Goal: Transaction & Acquisition: Purchase product/service

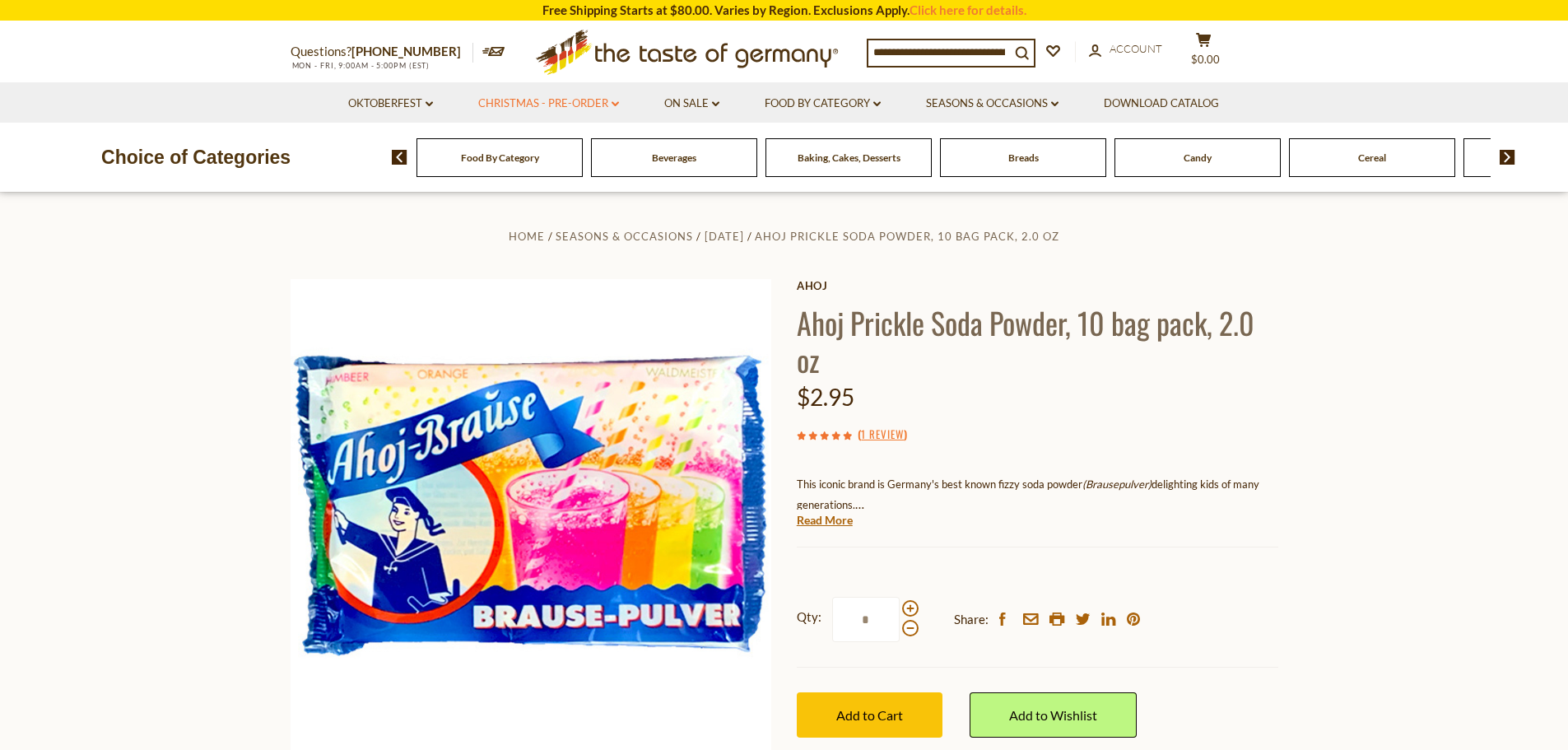
click at [574, 101] on link "Christmas - PRE-ORDER dropdown_arrow" at bounding box center [548, 104] width 141 height 18
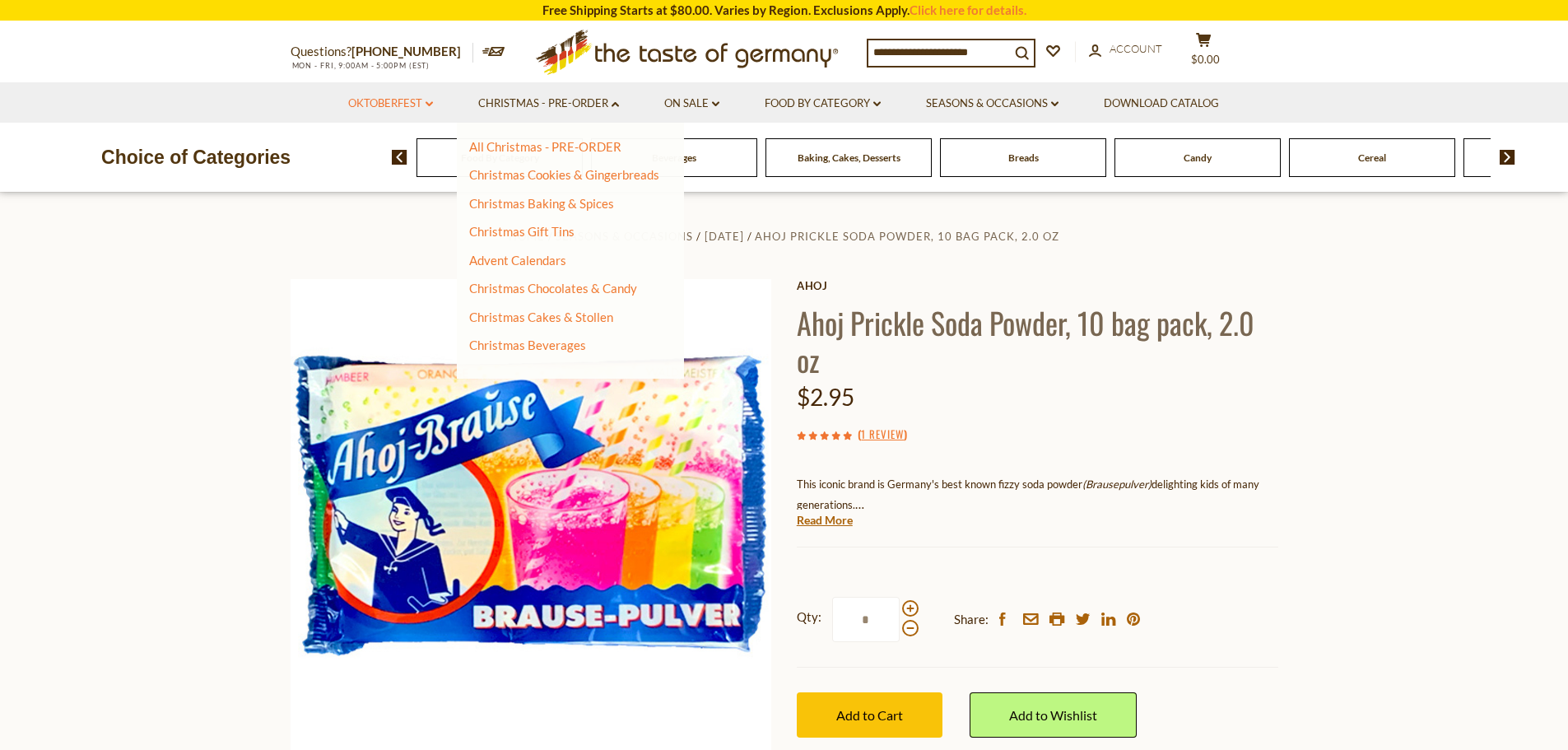
click at [380, 105] on link "Oktoberfest dropdown_arrow" at bounding box center [391, 104] width 85 height 18
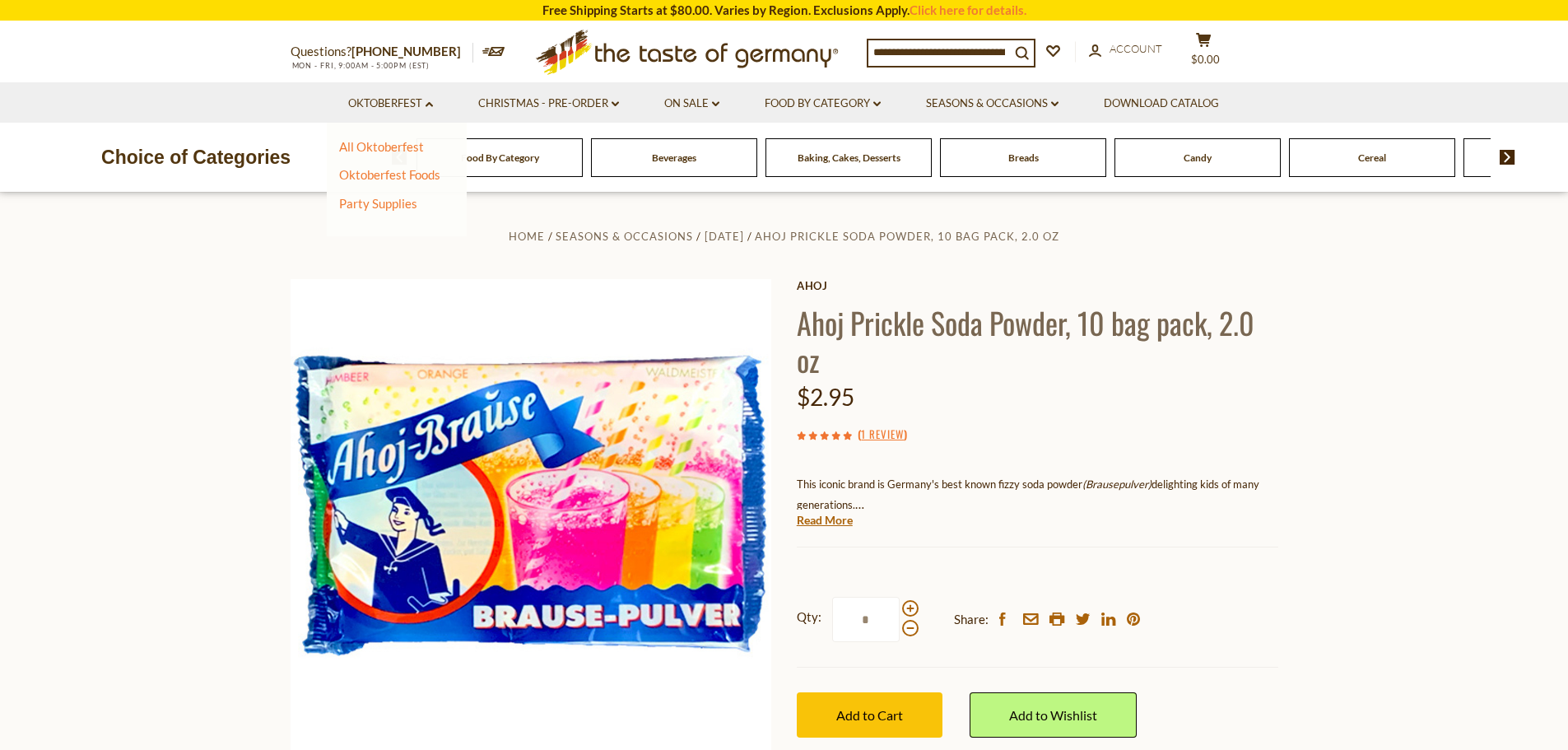
click at [517, 251] on div "Home Seasons & Occasions Karneval Ahoj Prickle Soda Powder, 10 bag pack, 2.0 oz…" at bounding box center [785, 542] width 1013 height 633
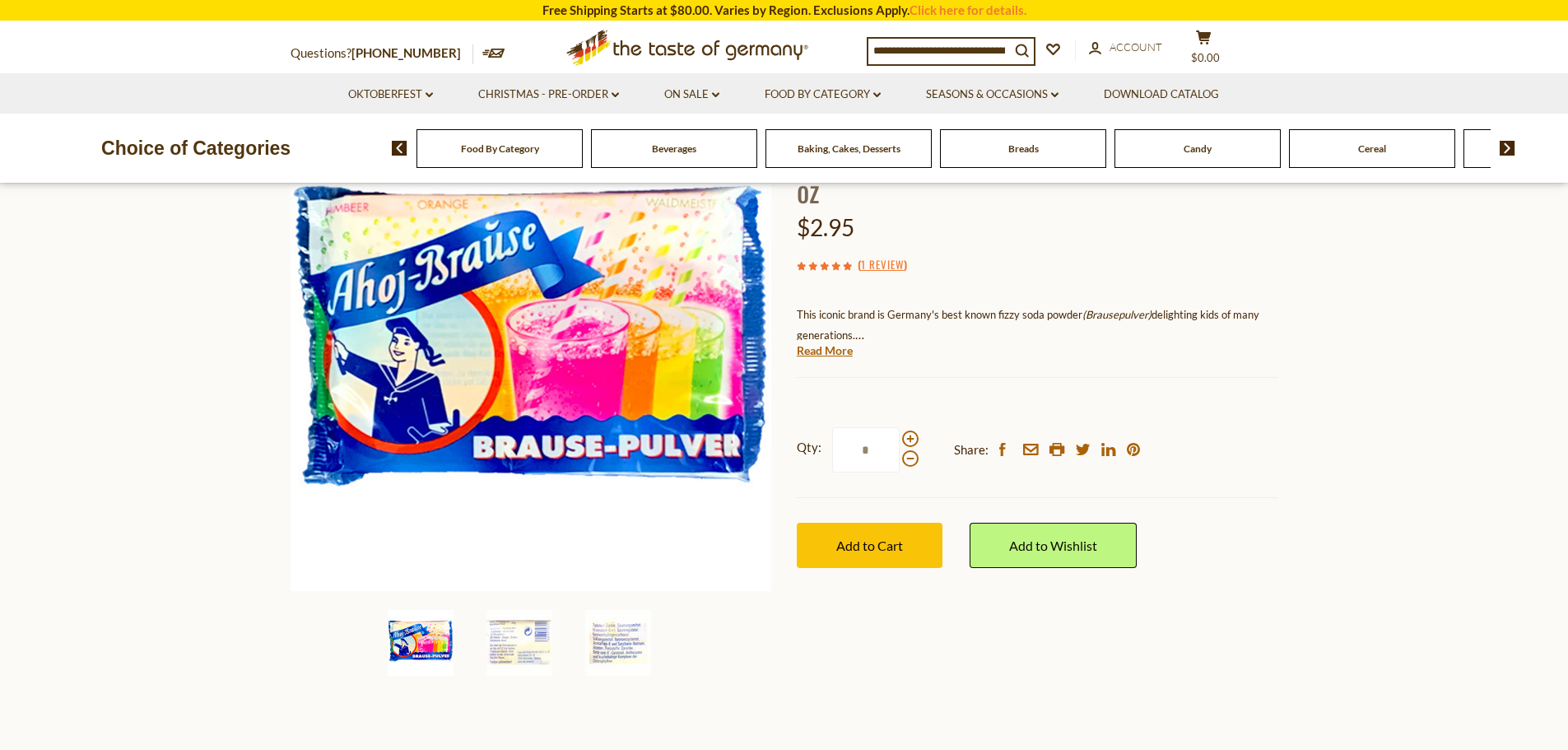
scroll to position [247, 0]
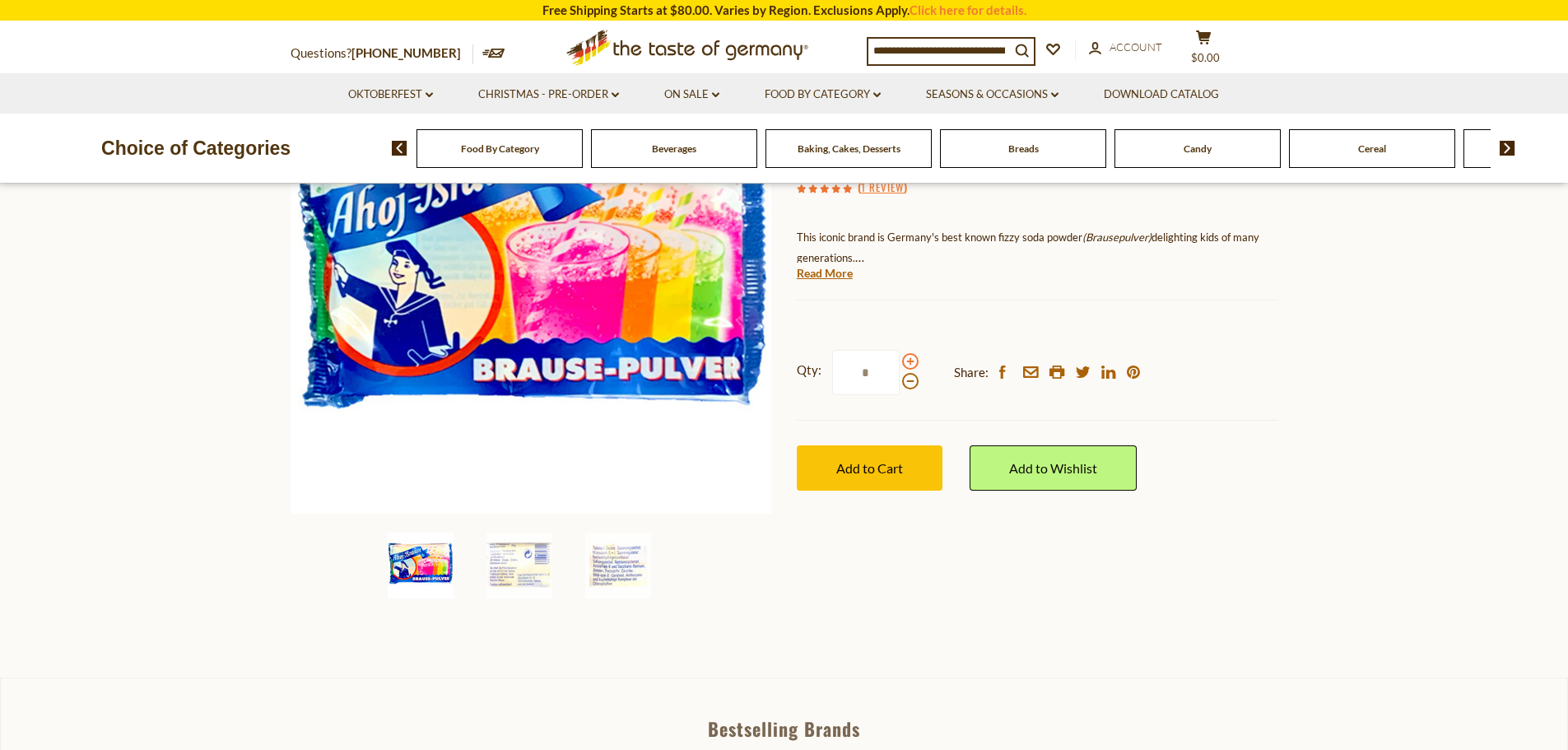
click at [909, 363] on span at bounding box center [910, 362] width 16 height 16
click at [900, 363] on input "*" at bounding box center [866, 372] width 68 height 45
click at [909, 363] on span at bounding box center [910, 362] width 16 height 16
click at [900, 363] on input "*" at bounding box center [866, 372] width 68 height 45
click at [909, 363] on span at bounding box center [910, 362] width 16 height 16
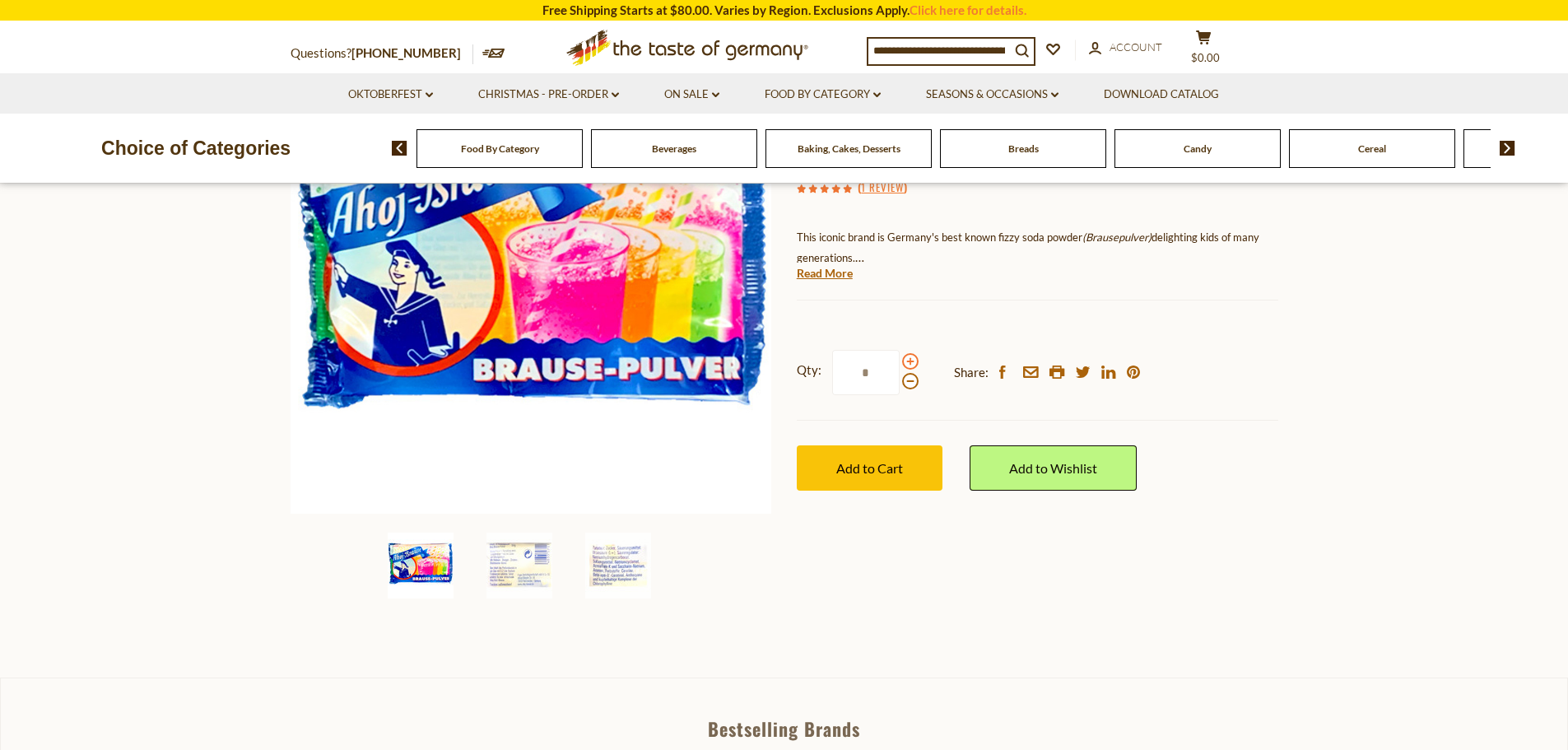
click at [900, 363] on input "*" at bounding box center [866, 372] width 68 height 45
click at [908, 375] on span at bounding box center [910, 380] width 16 height 16
click at [900, 375] on input "*" at bounding box center [866, 372] width 68 height 45
type input "*"
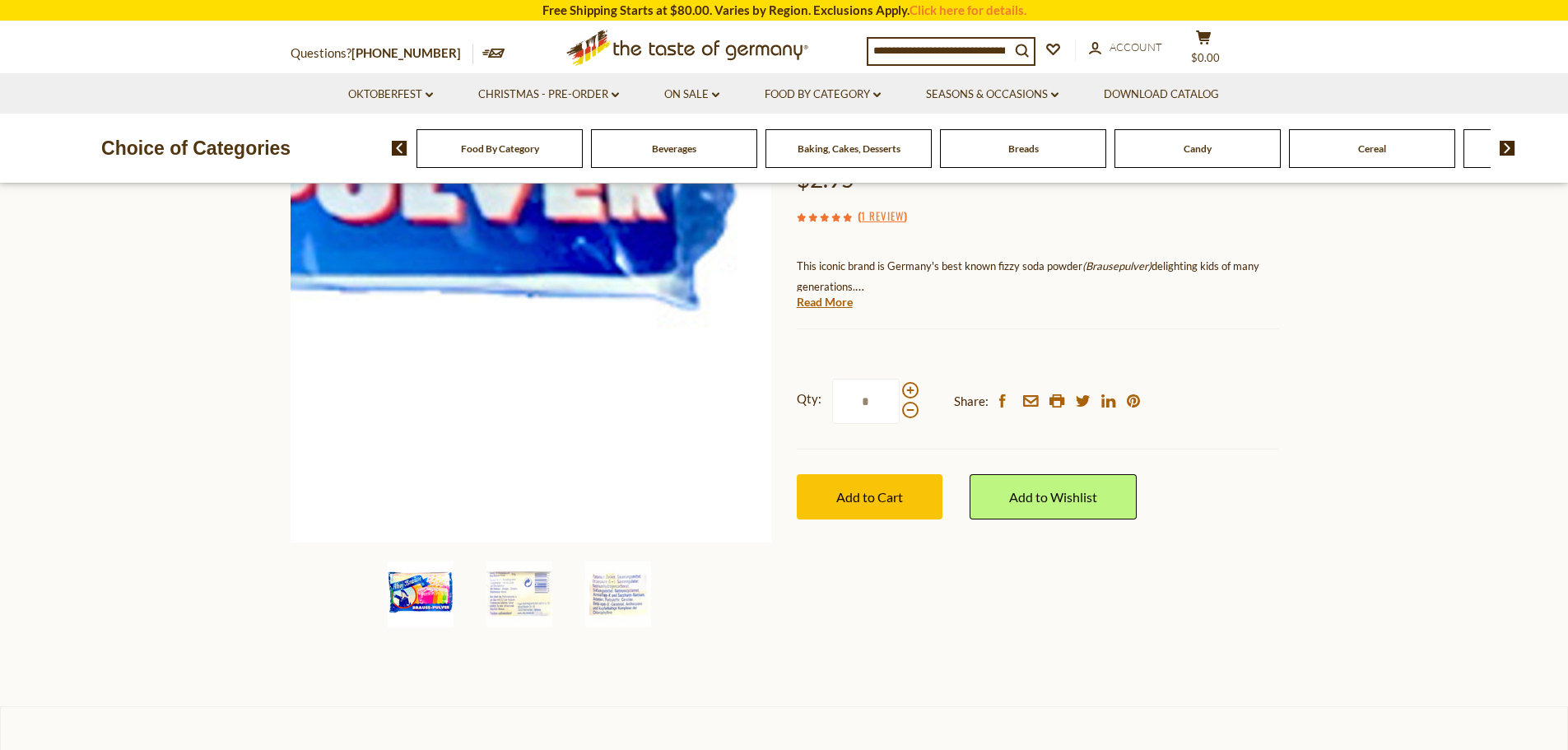
scroll to position [165, 0]
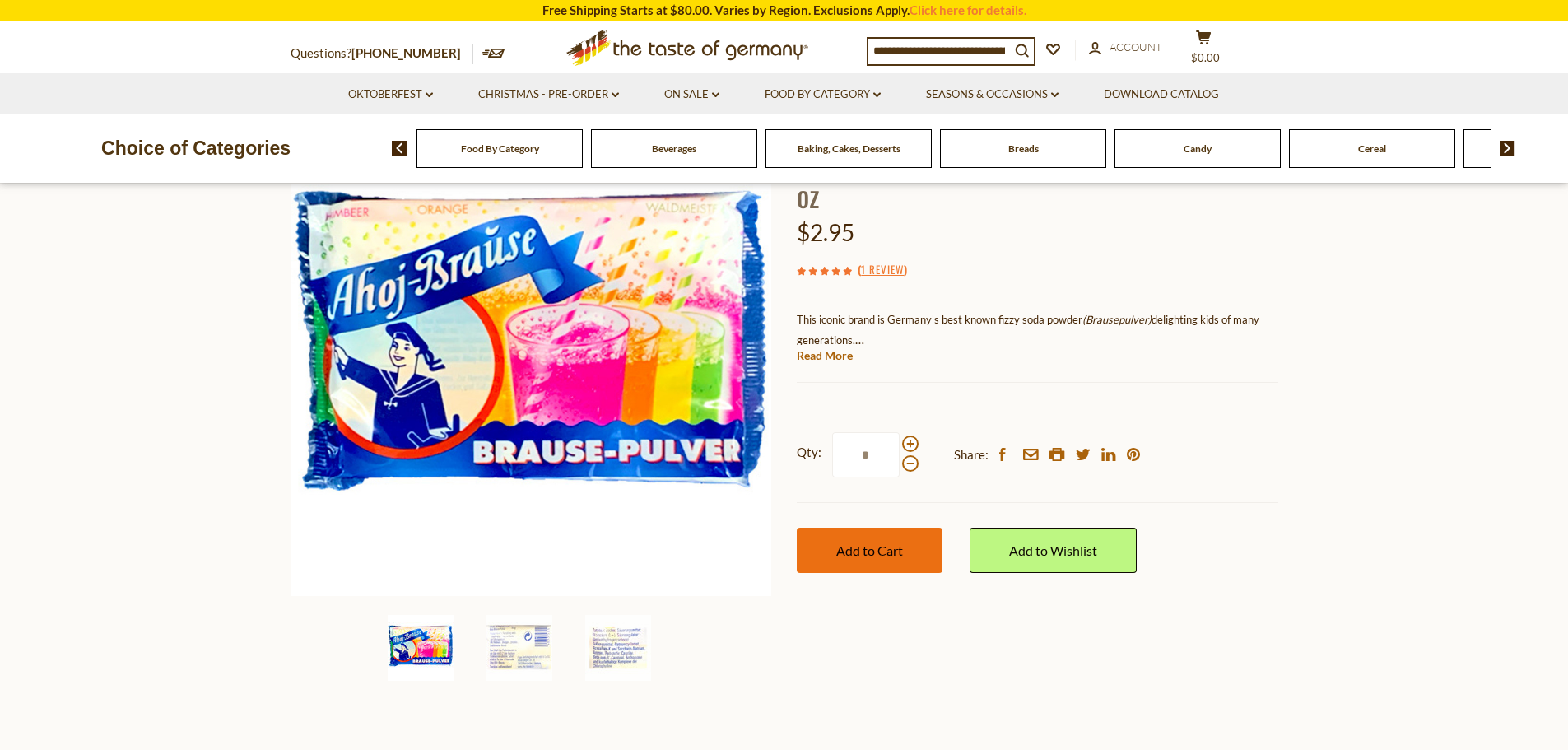
click at [869, 540] on button "Add to Cart" at bounding box center [870, 549] width 146 height 45
click at [691, 93] on link "On Sale dropdown_arrow" at bounding box center [691, 95] width 55 height 18
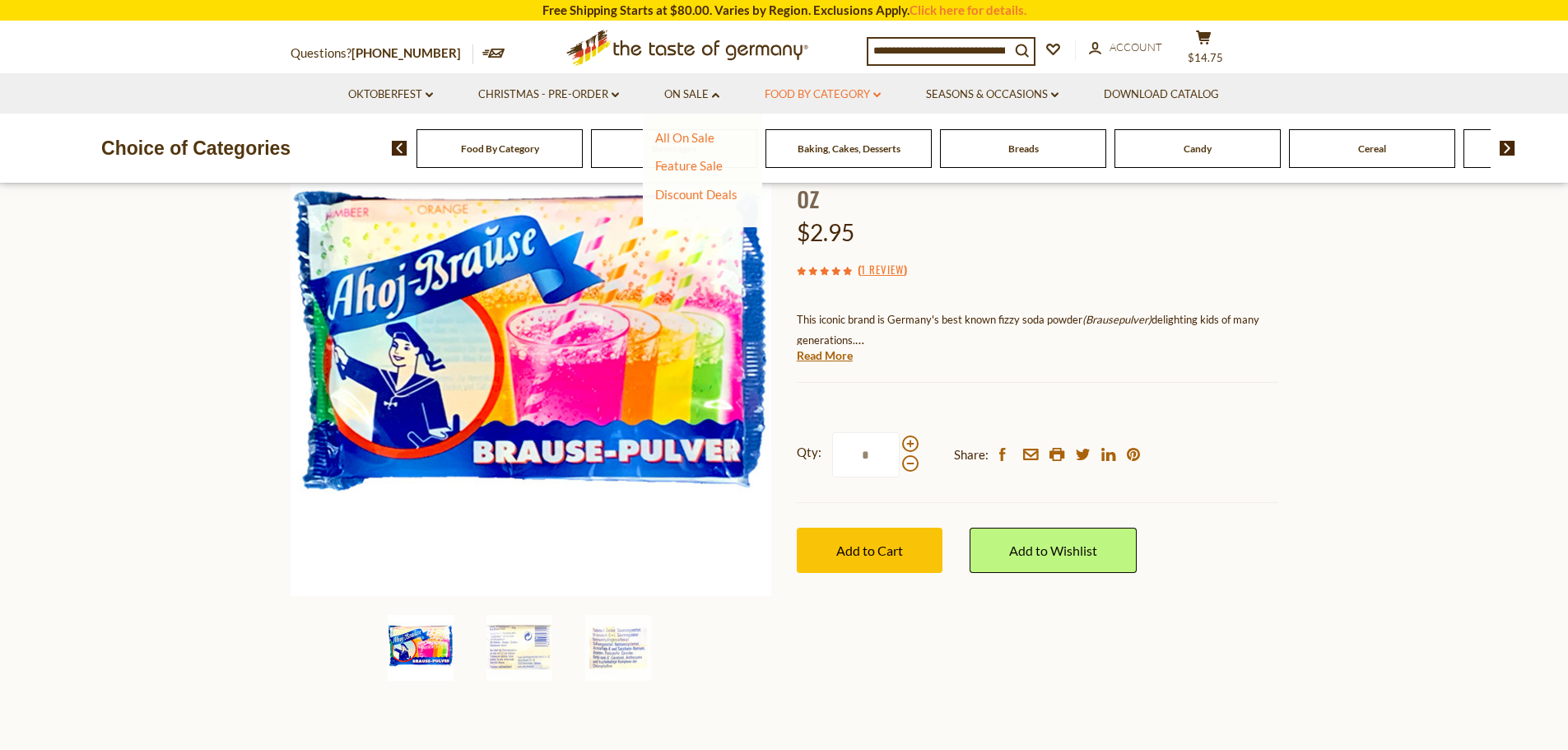
click at [794, 99] on link "Food By Category dropdown_arrow" at bounding box center [823, 95] width 116 height 18
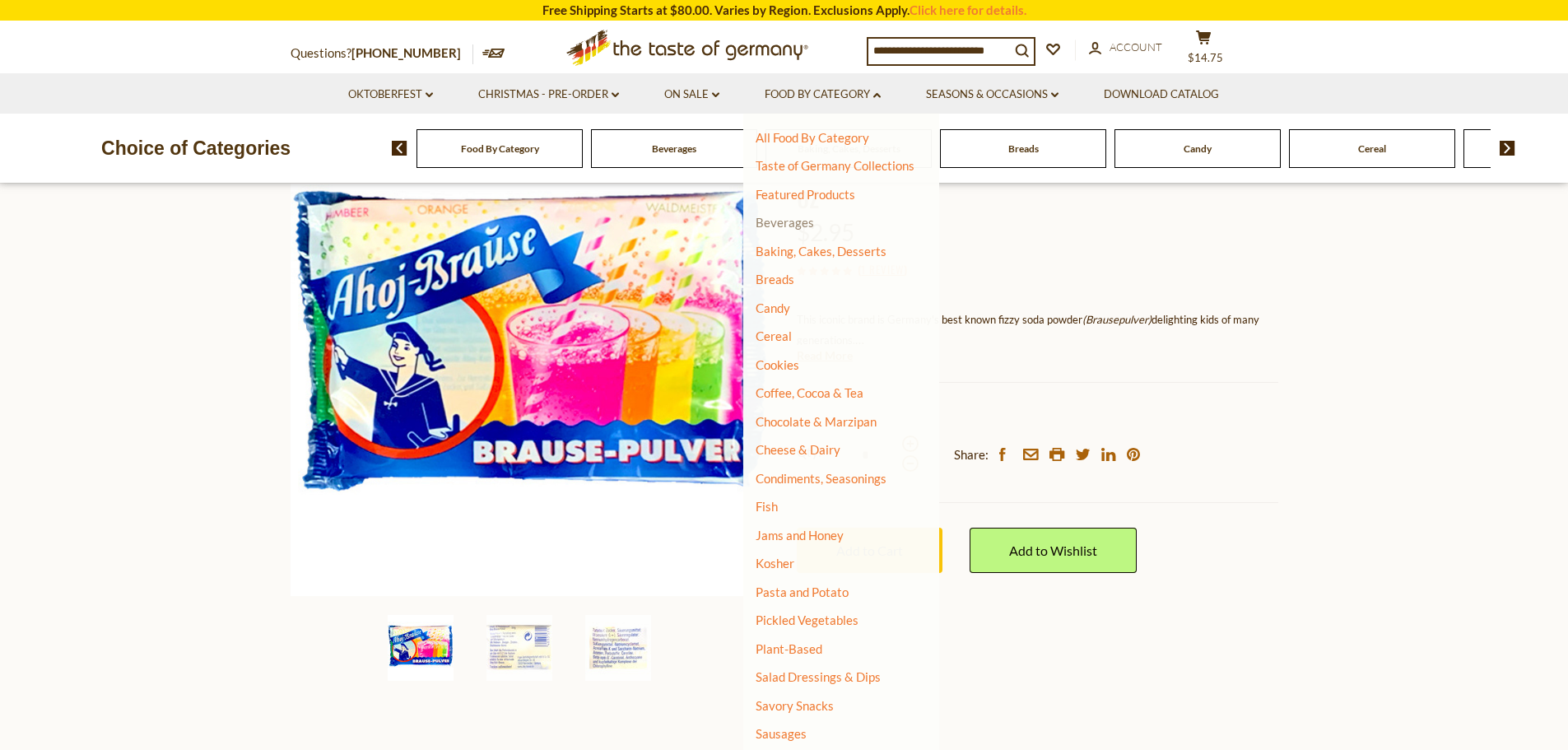
click at [794, 226] on link "Beverages" at bounding box center [785, 222] width 59 height 15
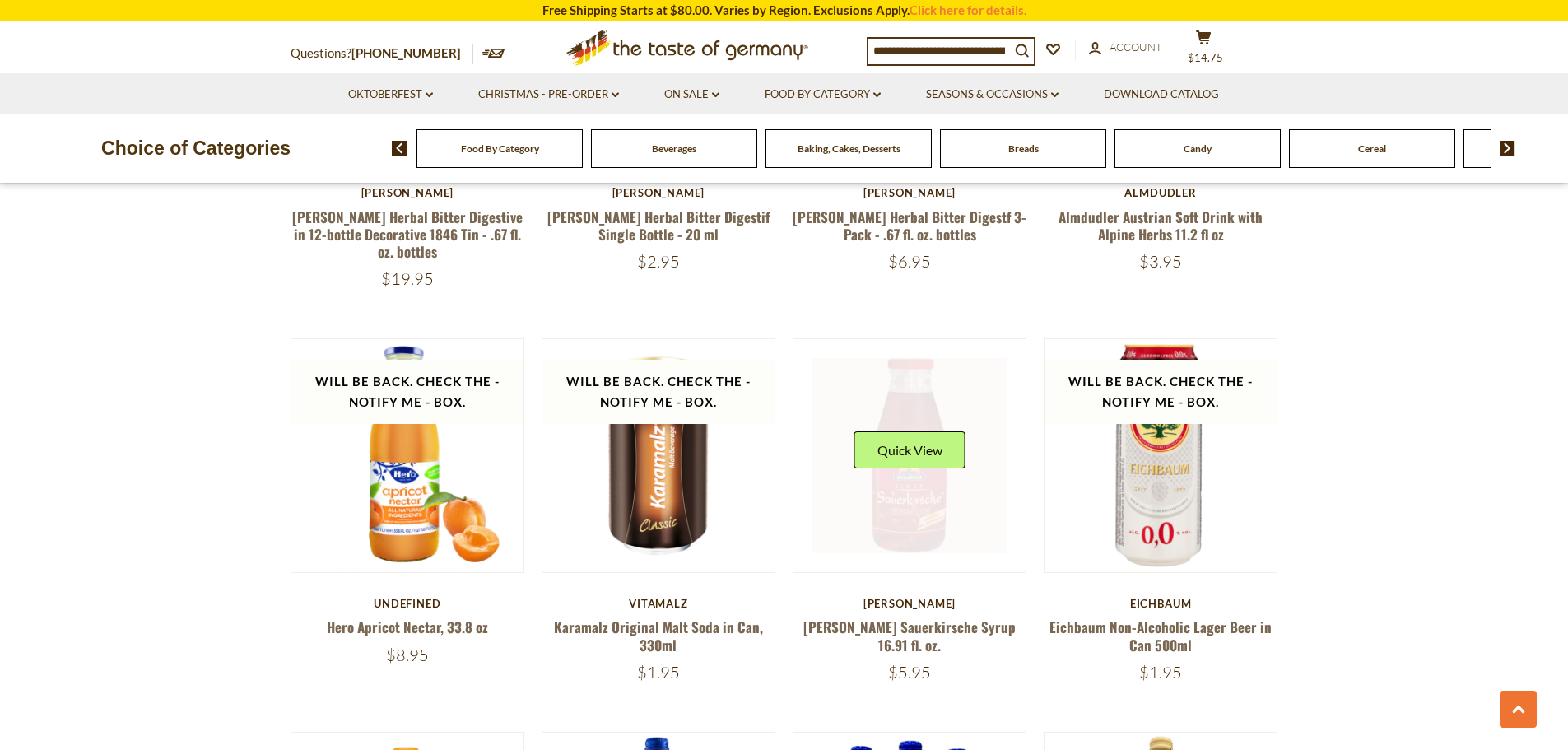
scroll to position [2633, 0]
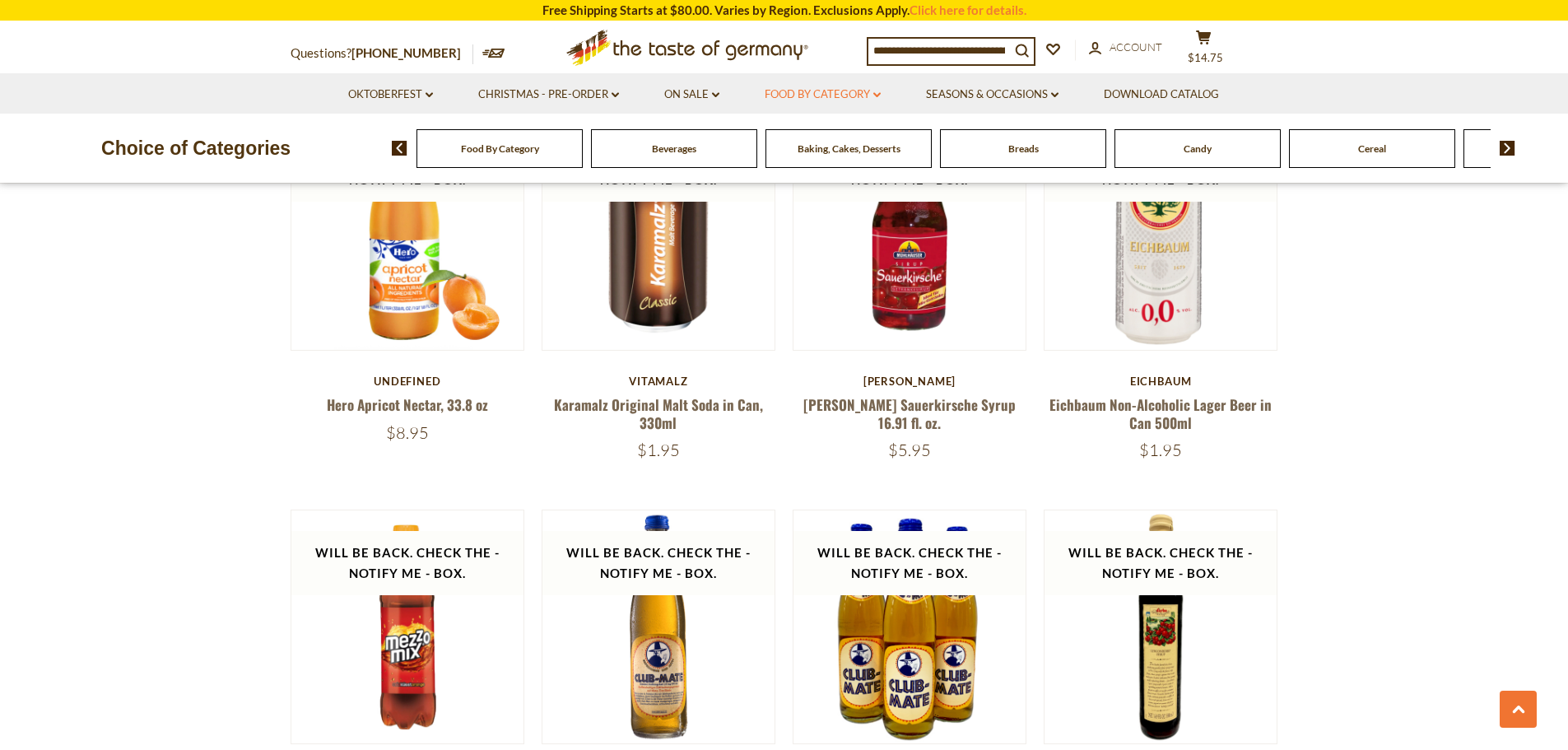
click at [853, 91] on link "Food By Category dropdown_arrow" at bounding box center [823, 95] width 116 height 18
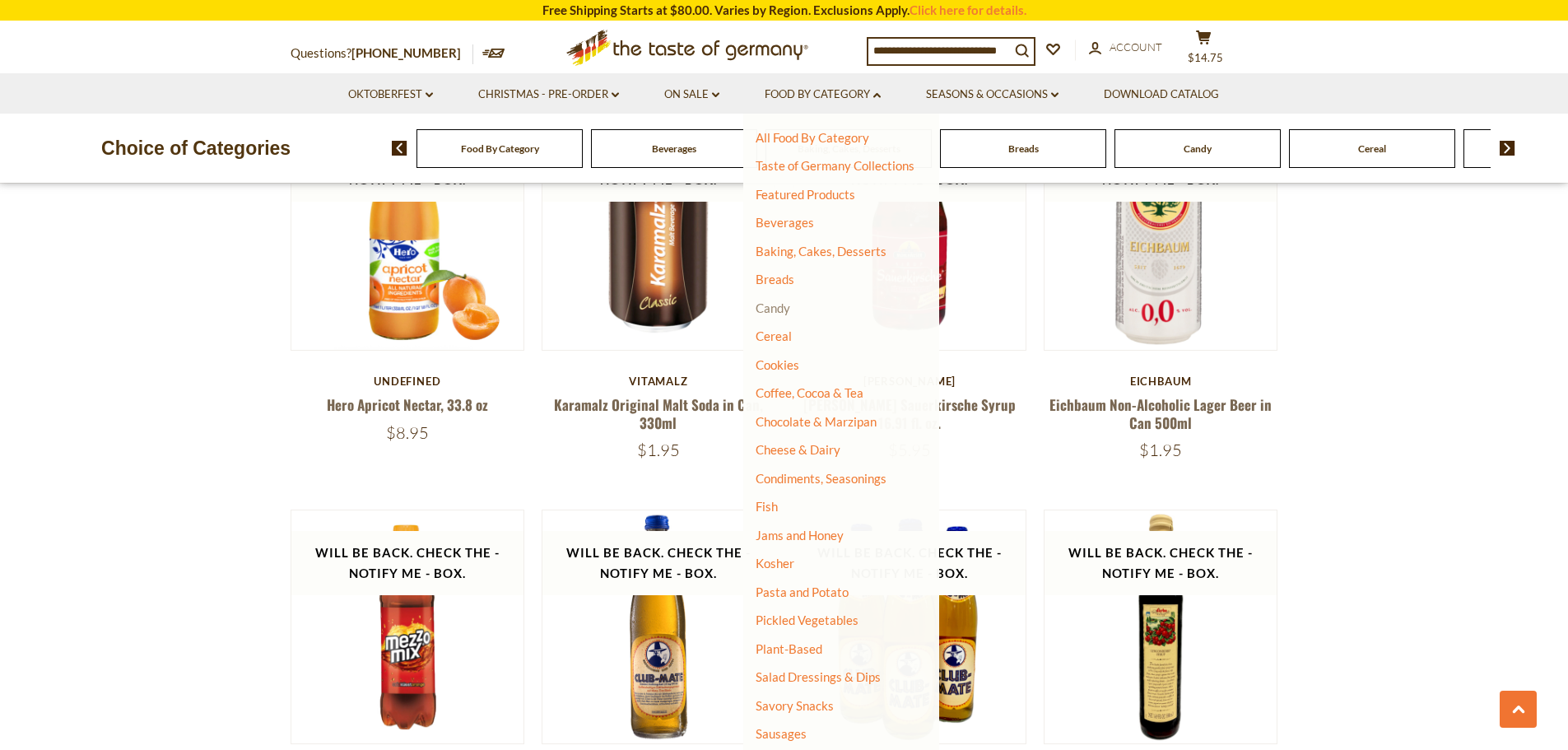
click at [783, 311] on link "Candy" at bounding box center [773, 308] width 35 height 15
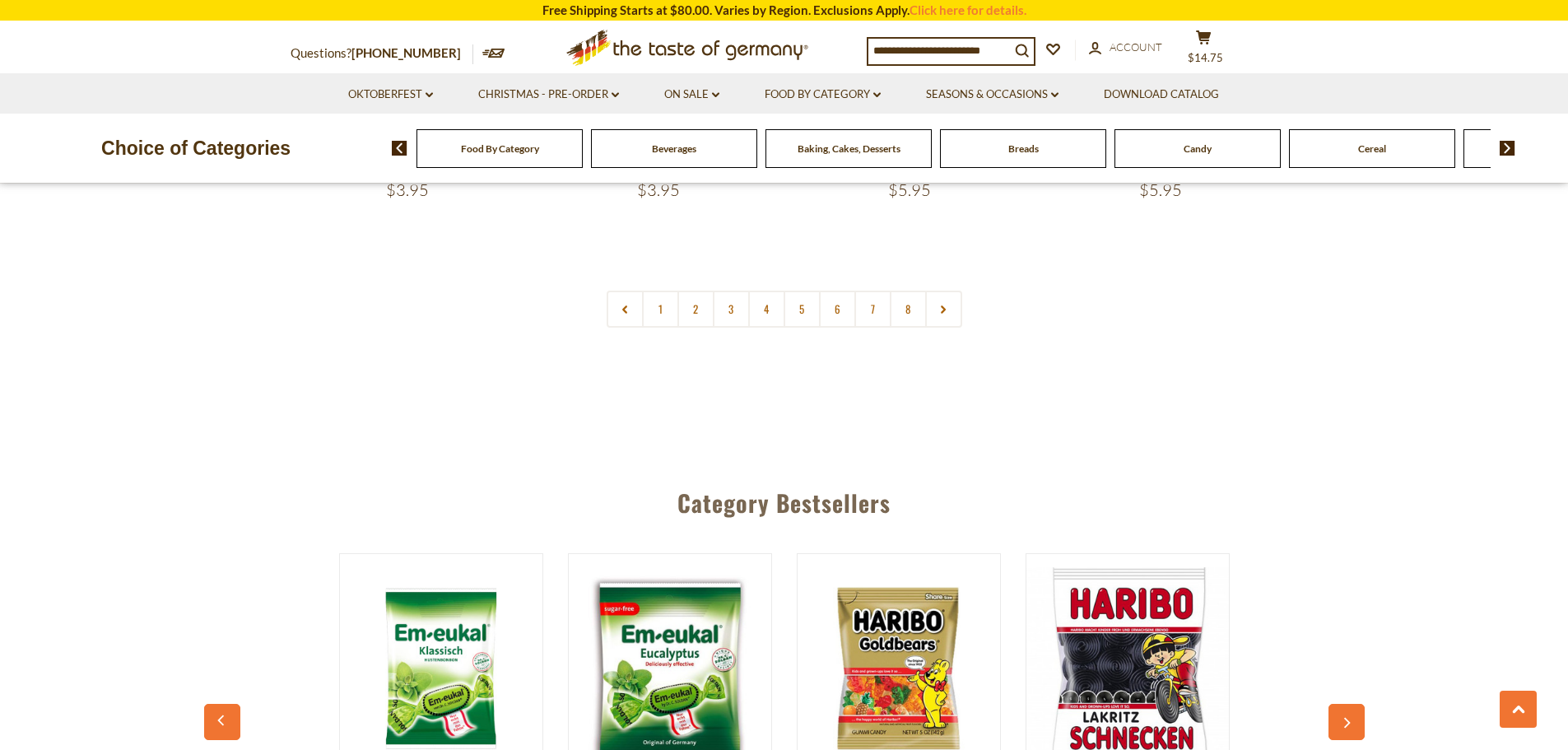
scroll to position [4277, 0]
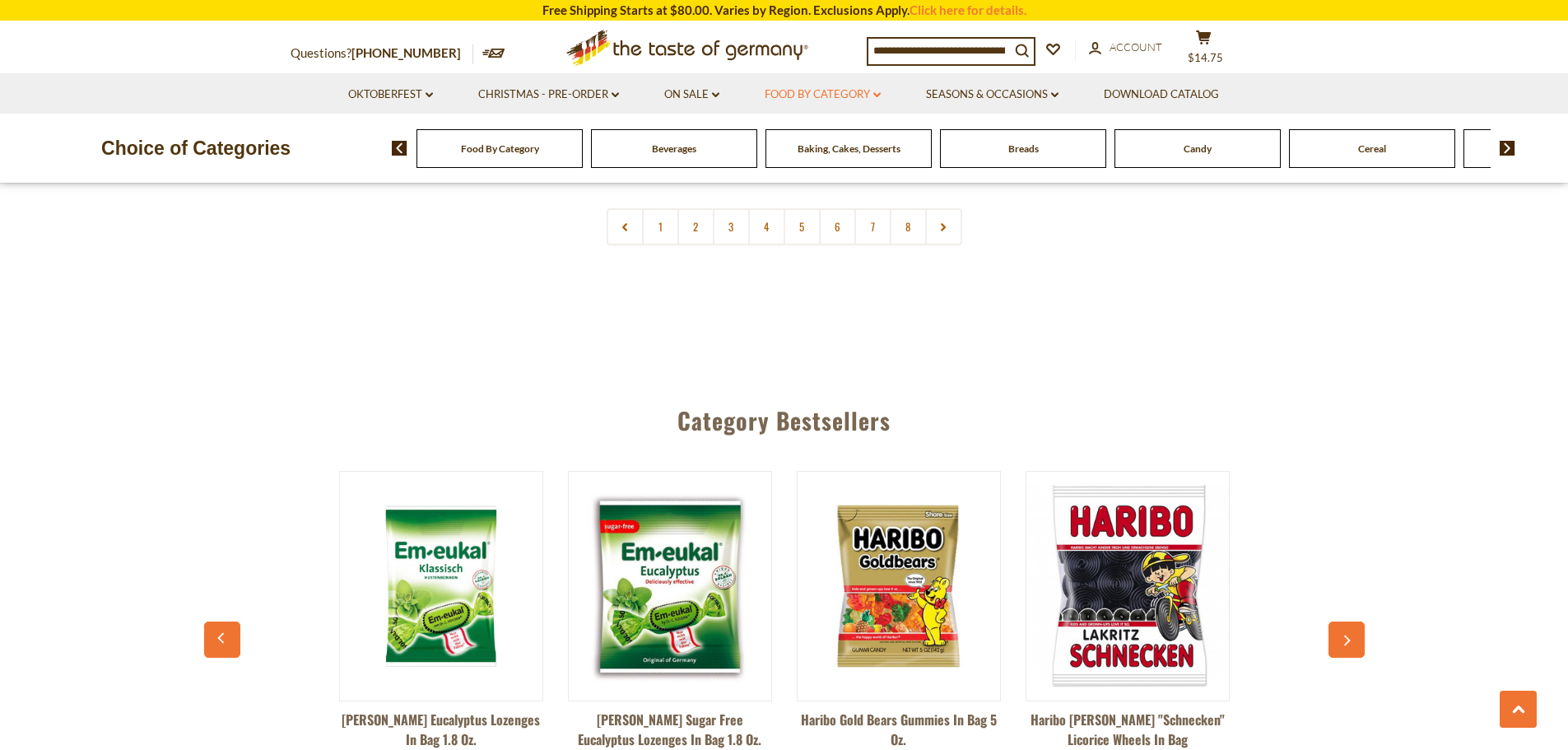
click at [829, 96] on link "Food By Category dropdown_arrow" at bounding box center [823, 95] width 116 height 18
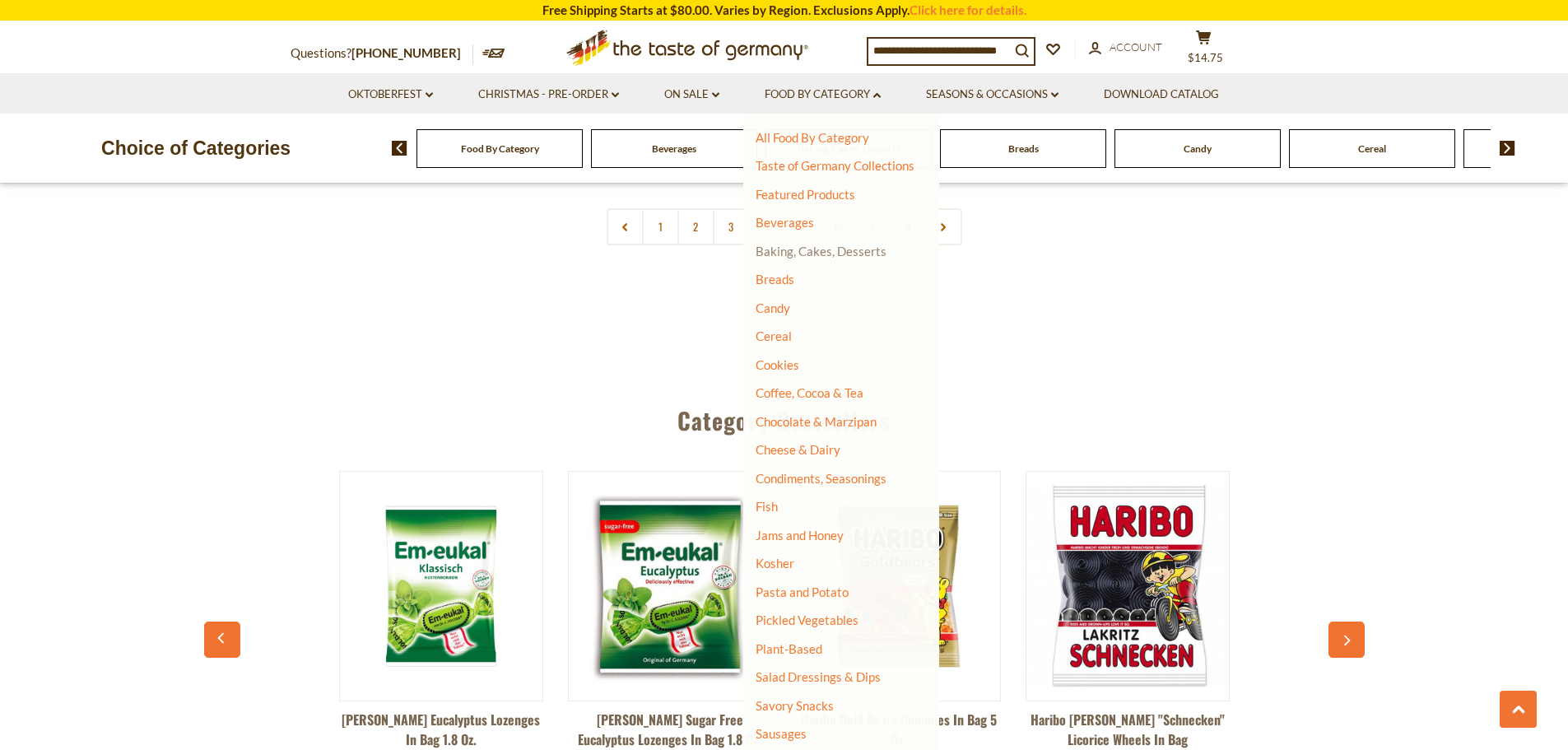
click at [847, 251] on link "Baking, Cakes, Desserts" at bounding box center [821, 251] width 131 height 15
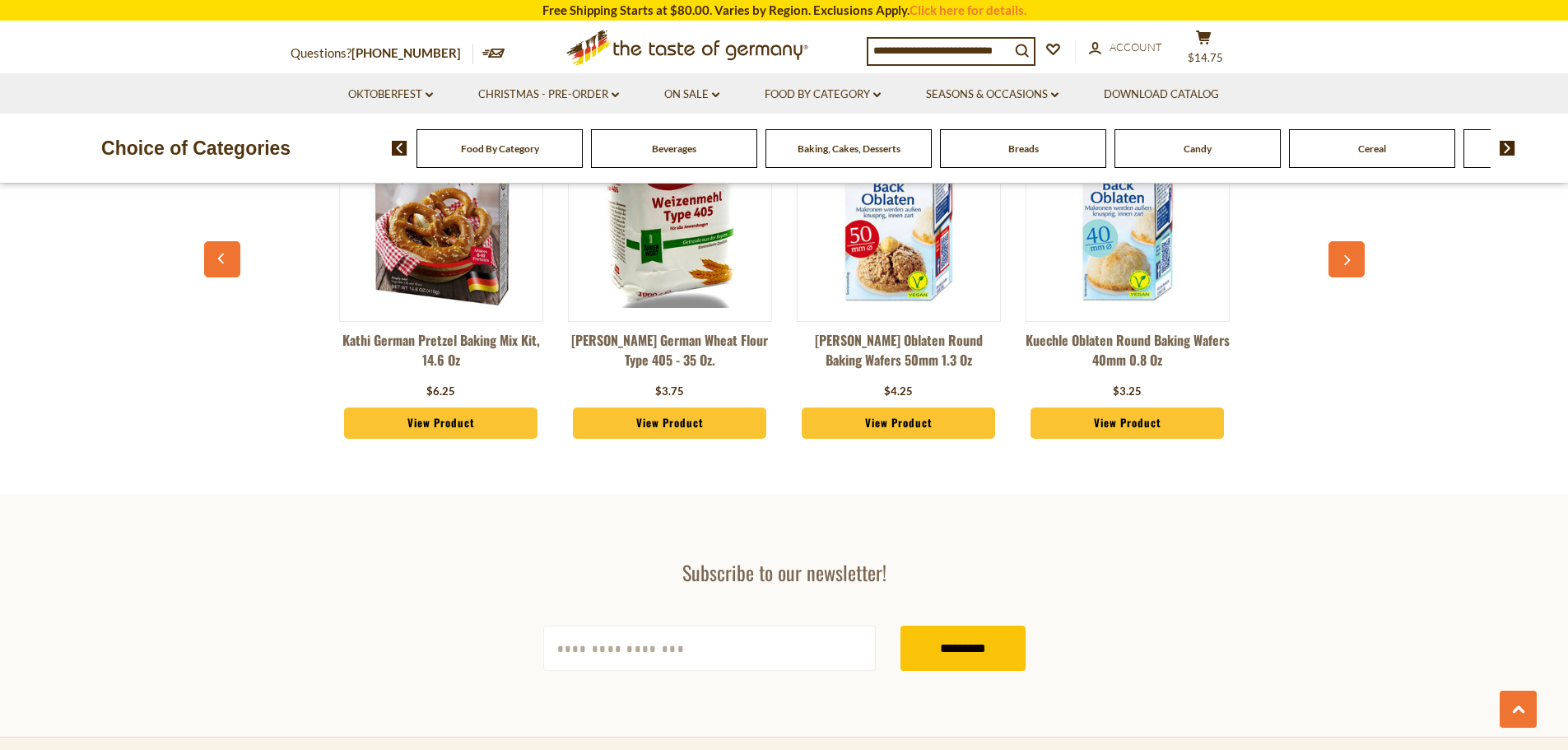
scroll to position [986, 0]
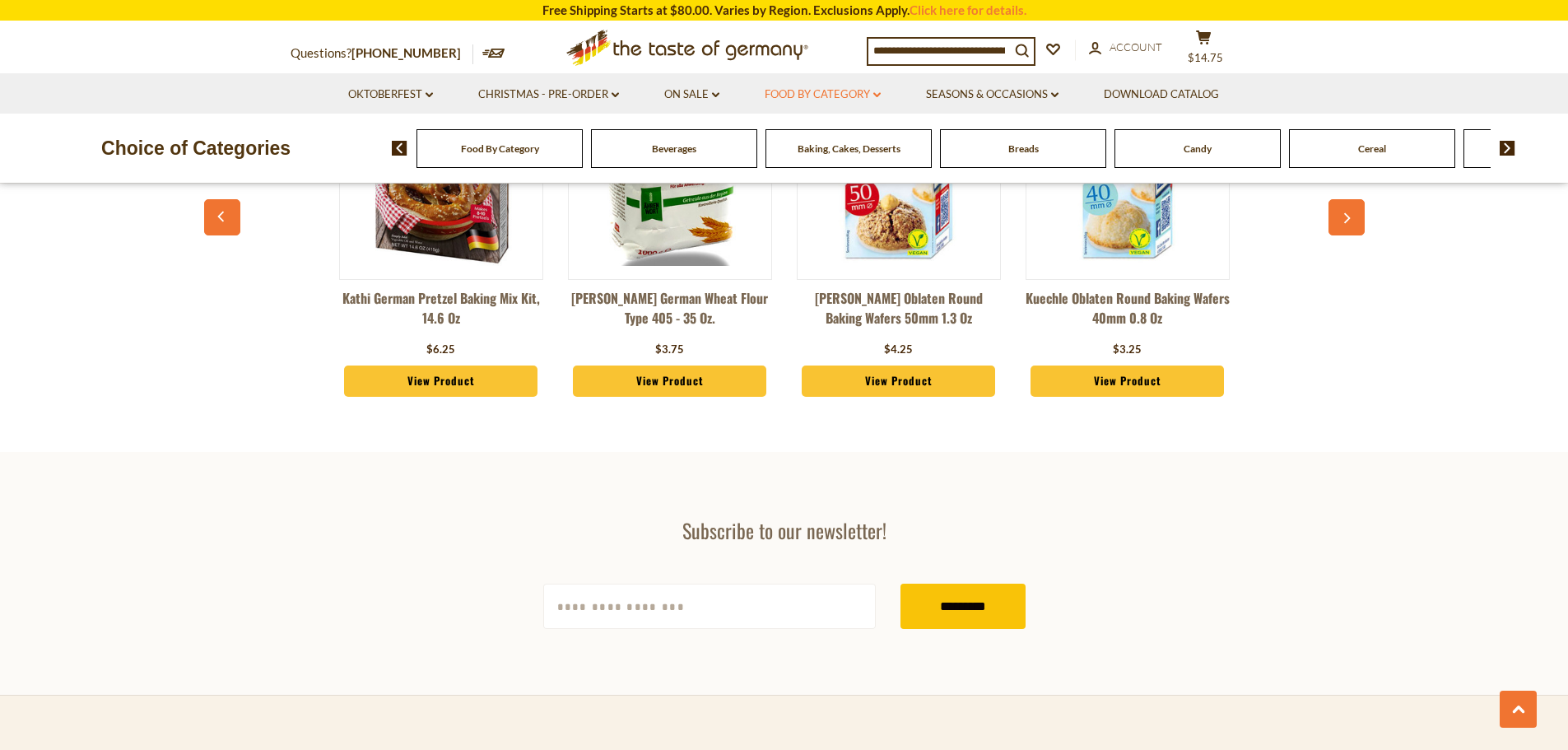
click at [841, 97] on link "Food By Category dropdown_arrow" at bounding box center [823, 95] width 116 height 18
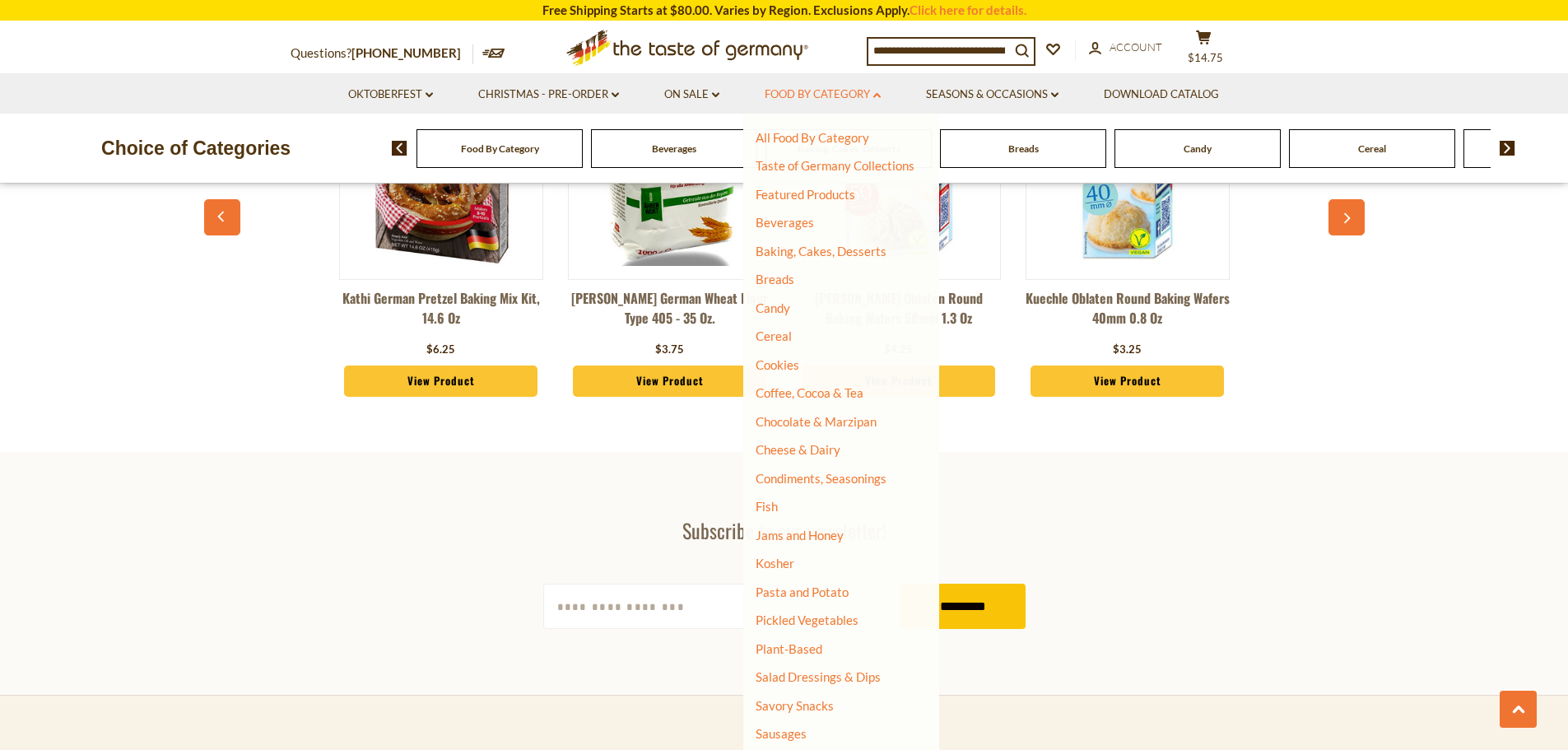
scroll to position [4576, 0]
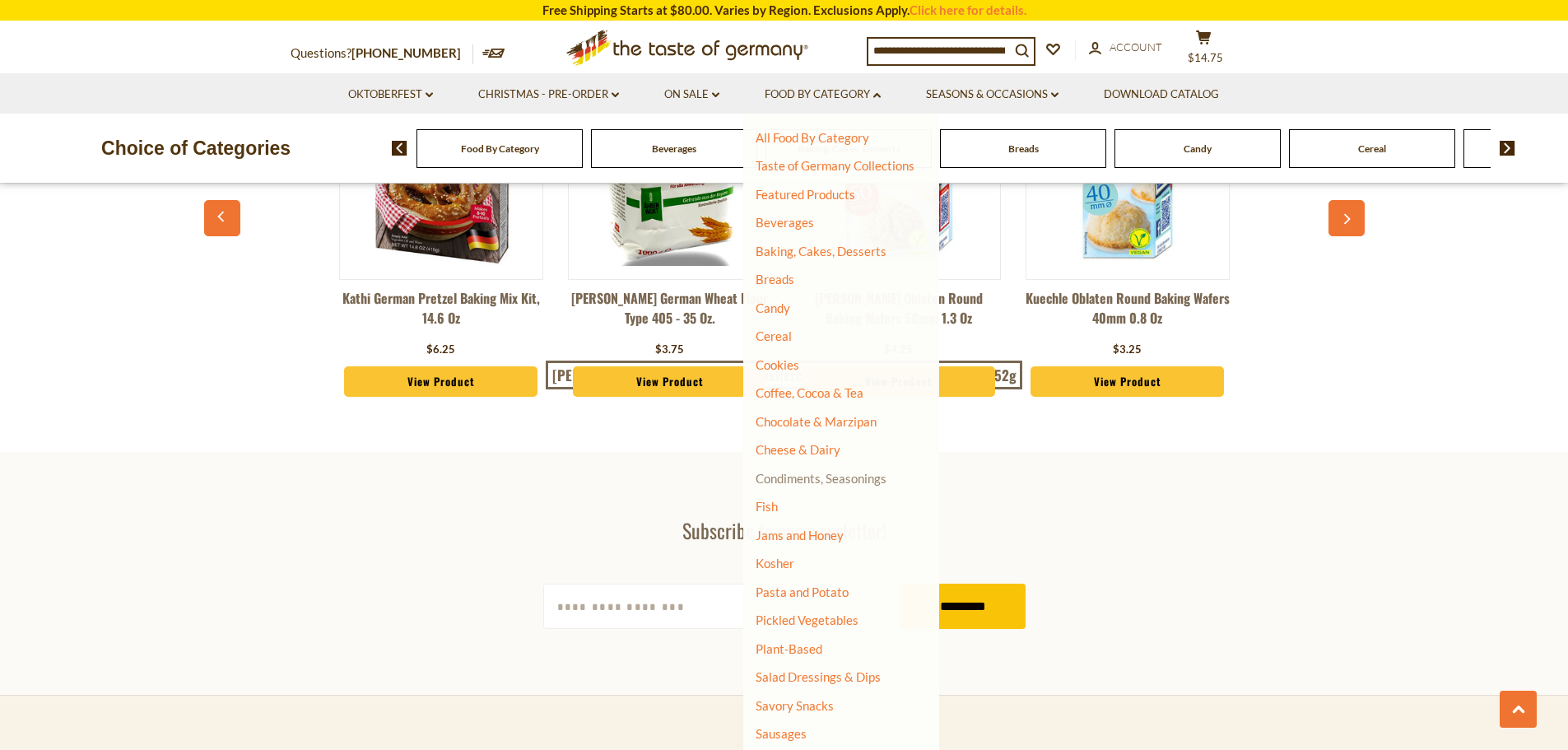
click at [811, 476] on link "Condiments, Seasonings" at bounding box center [821, 477] width 131 height 15
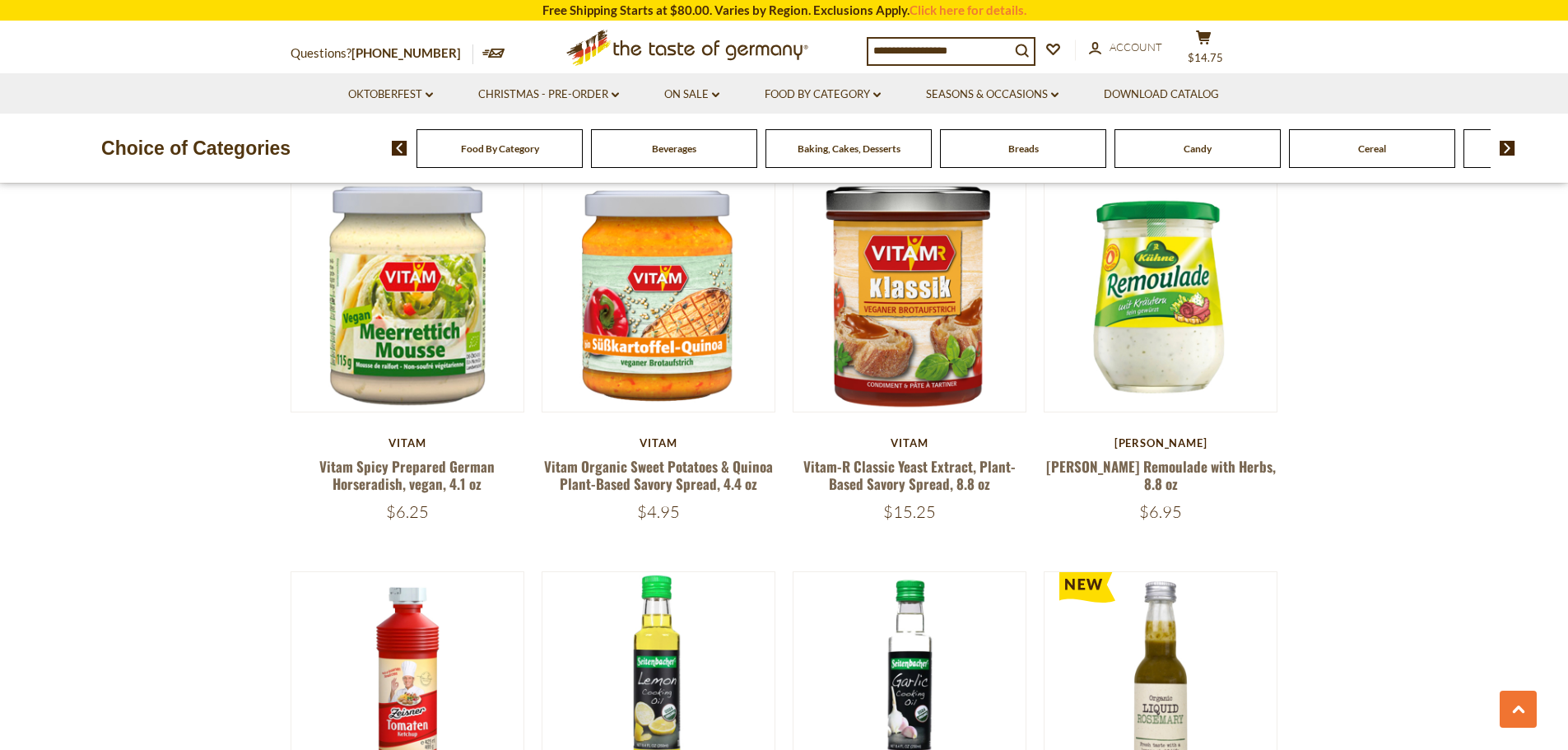
scroll to position [2633, 0]
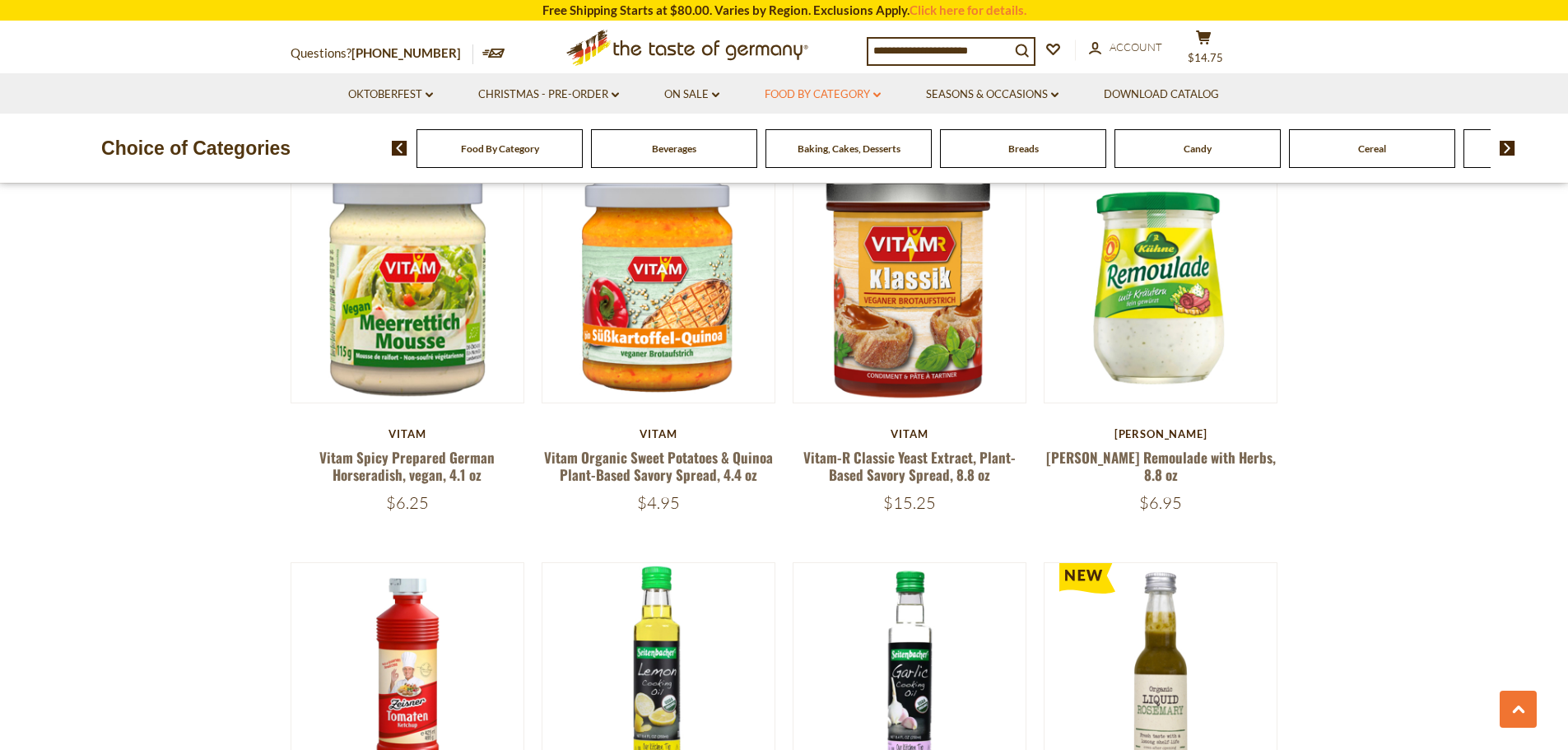
click at [823, 90] on link "Food By Category dropdown_arrow" at bounding box center [823, 95] width 116 height 18
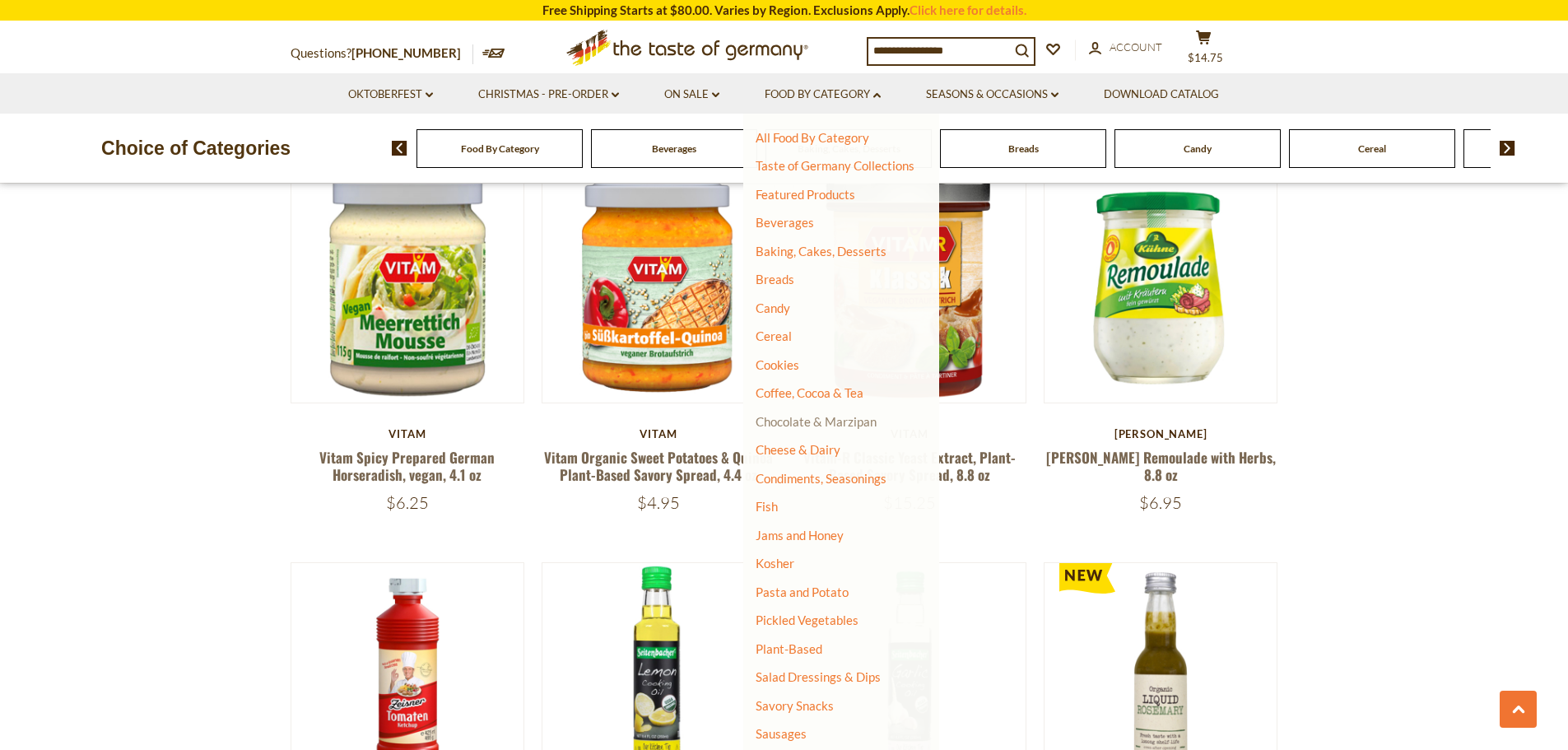
click at [814, 419] on link "Chocolate & Marzipan" at bounding box center [816, 421] width 121 height 15
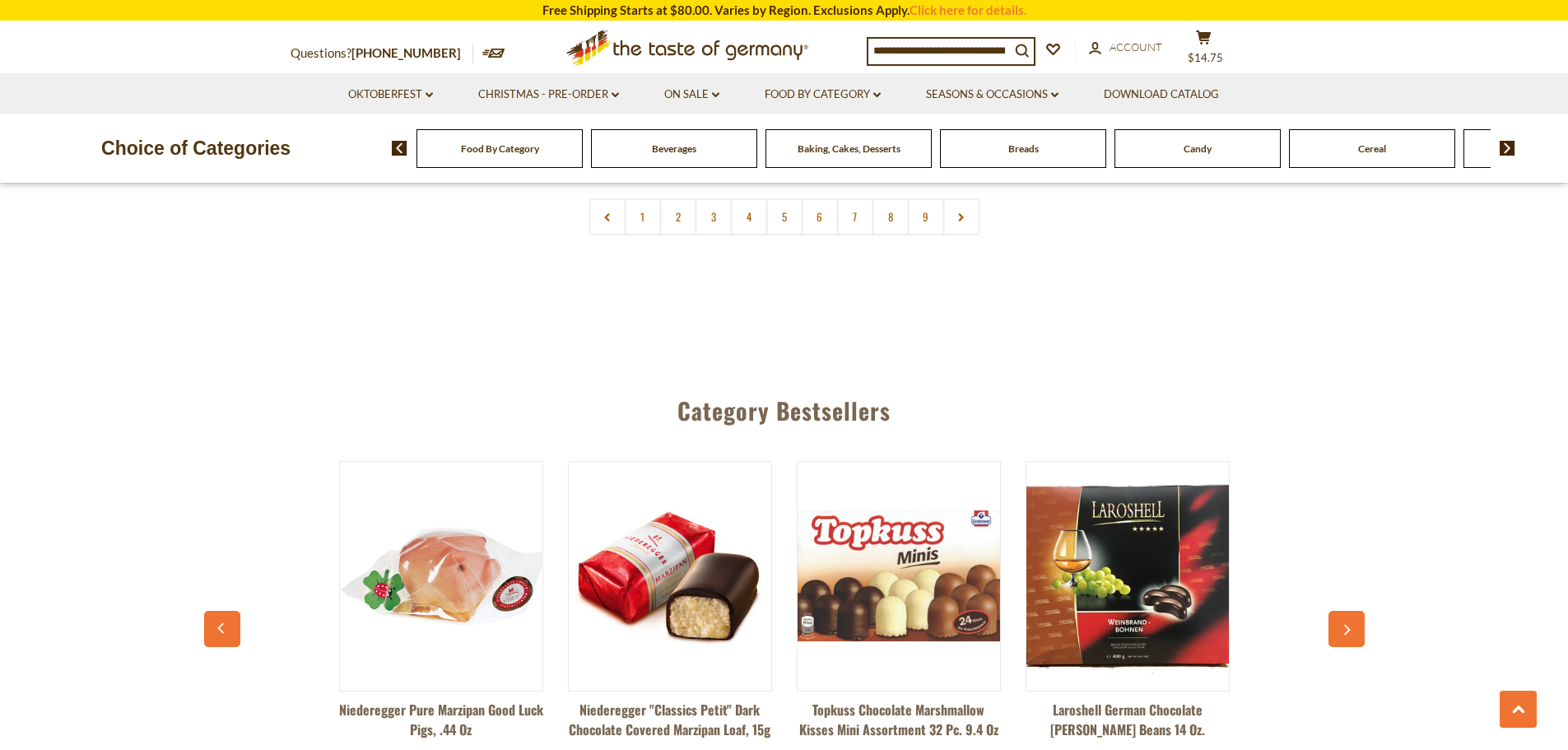
scroll to position [4281, 0]
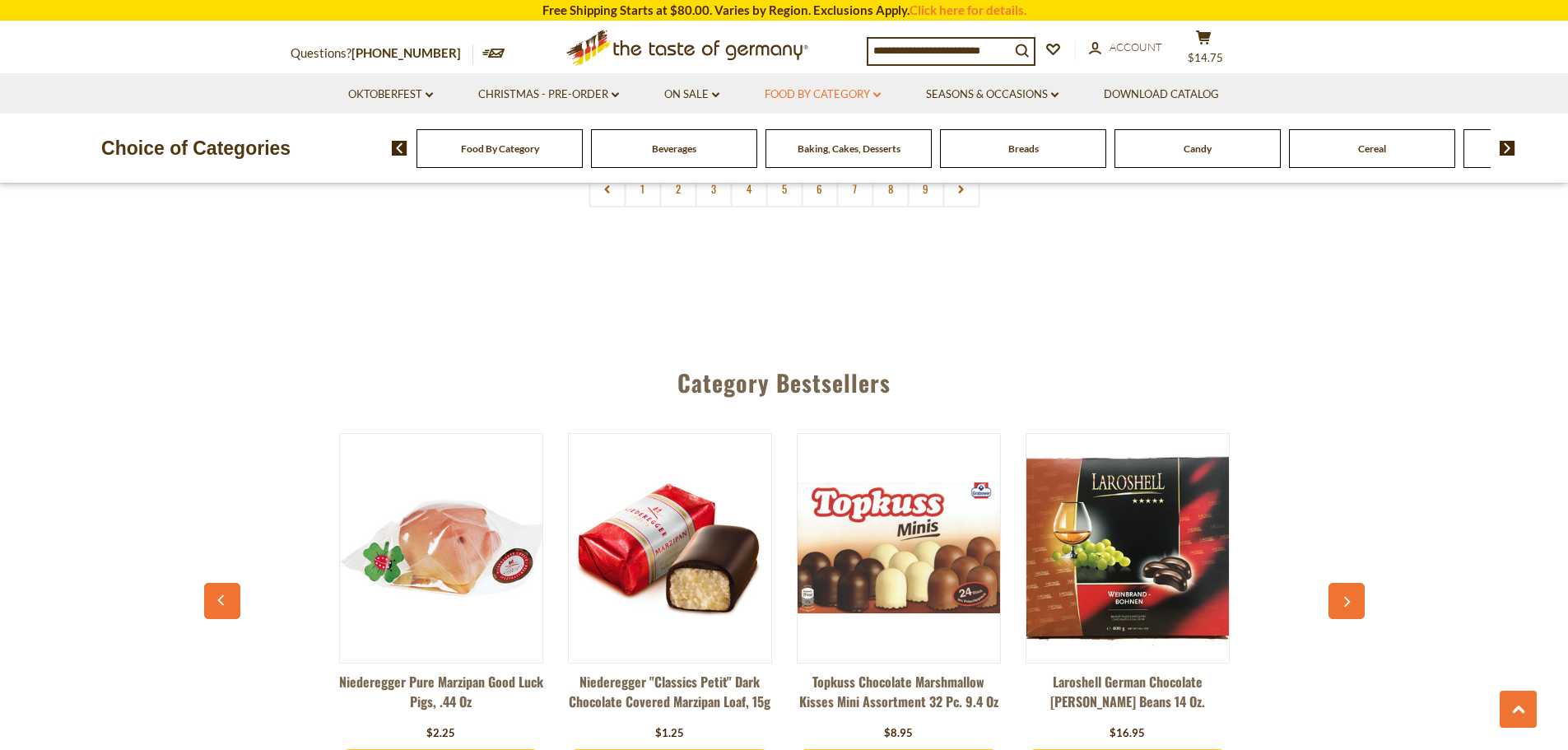
click at [775, 96] on link "Food By Category dropdown_arrow" at bounding box center [823, 95] width 116 height 18
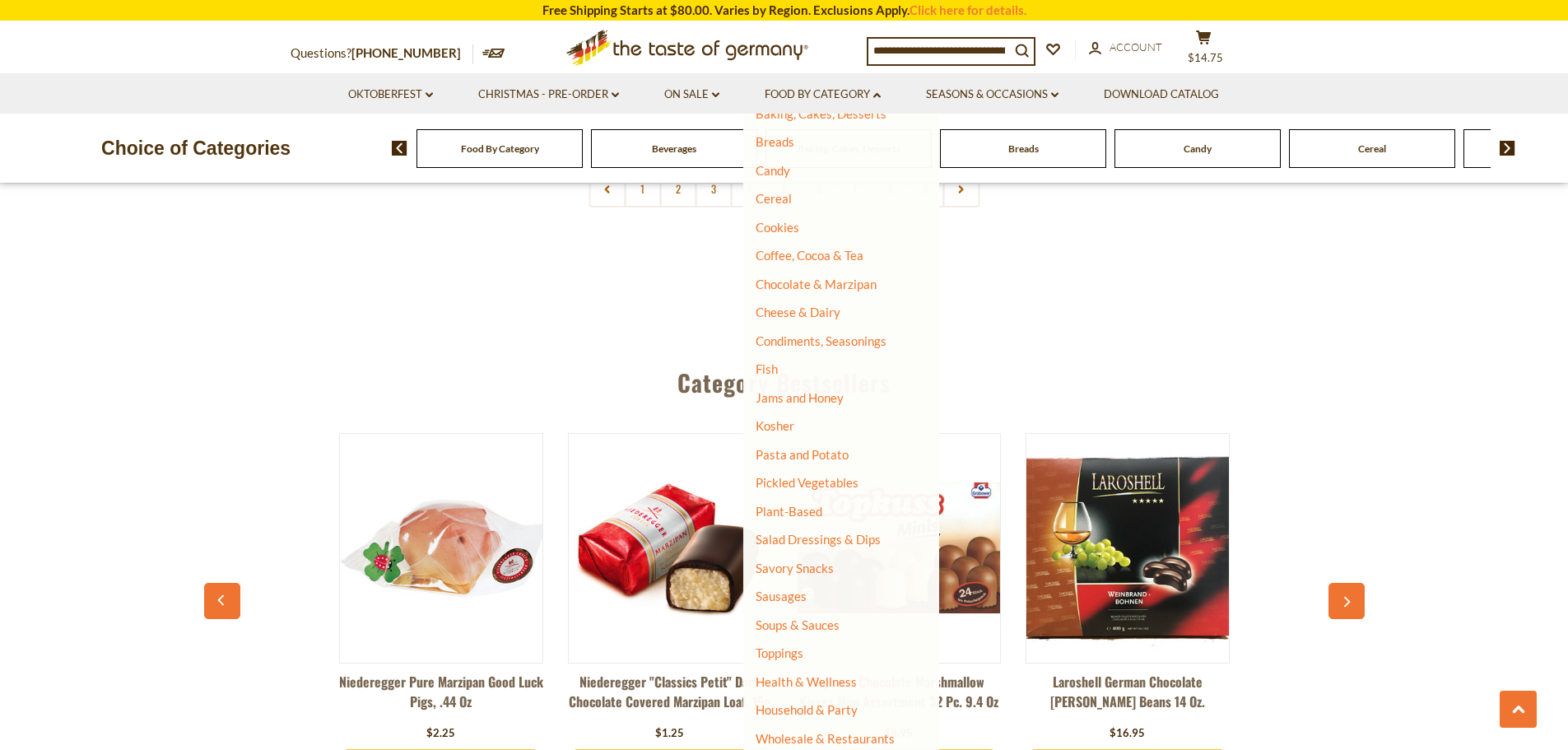
scroll to position [4363, 0]
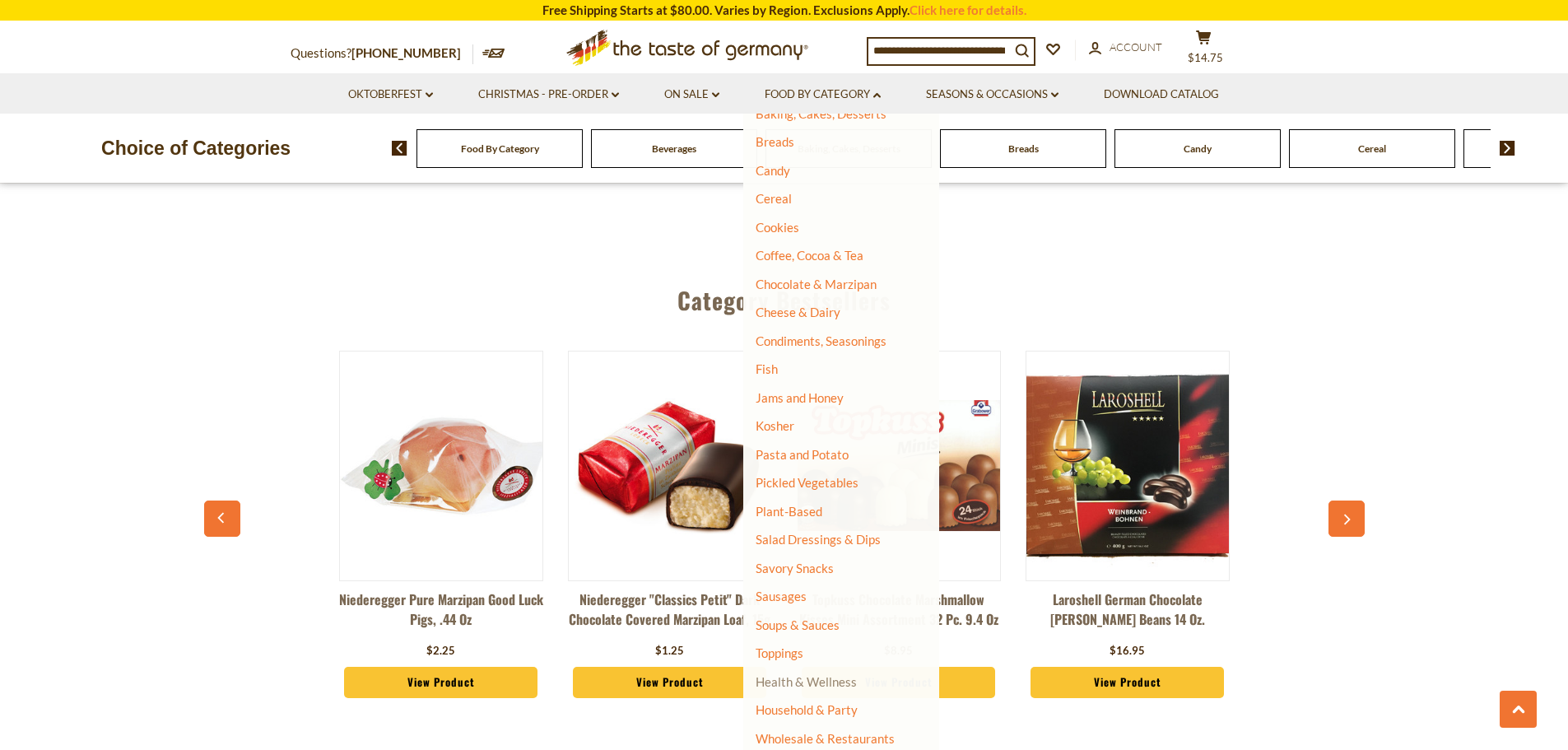
click at [807, 686] on link "Health & Wellness" at bounding box center [806, 681] width 101 height 23
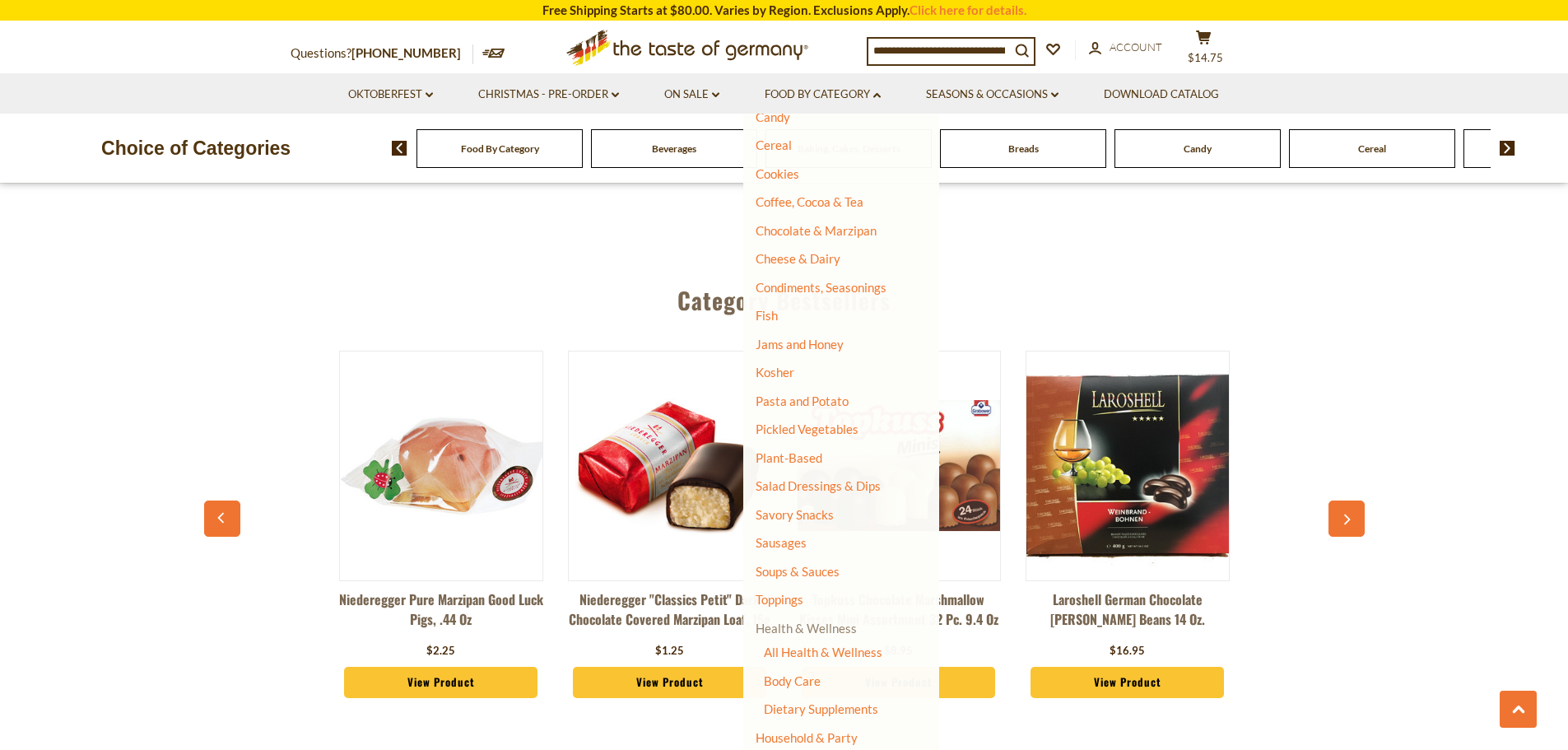
scroll to position [219, 0]
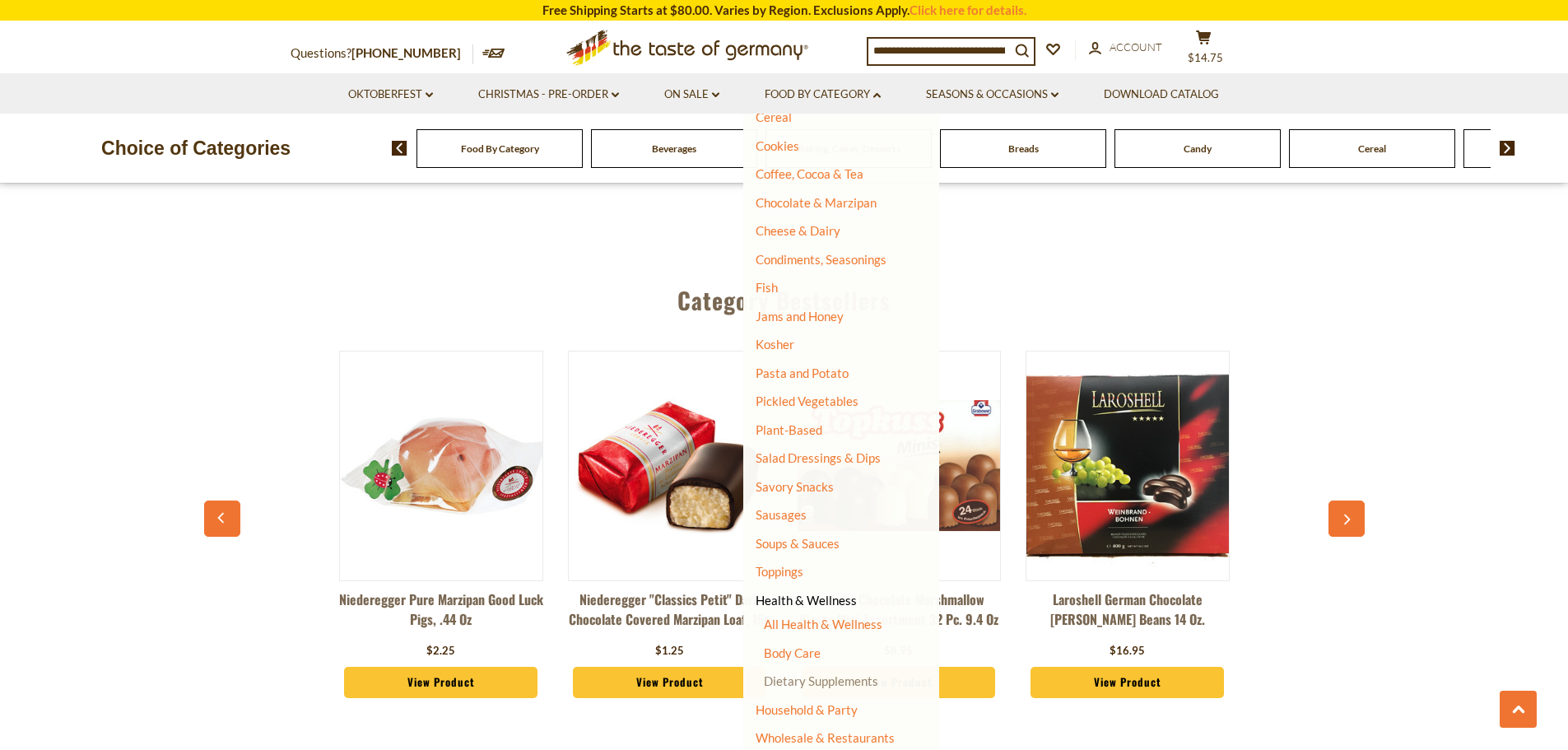
click at [811, 679] on link "Dietary Supplements" at bounding box center [821, 680] width 115 height 15
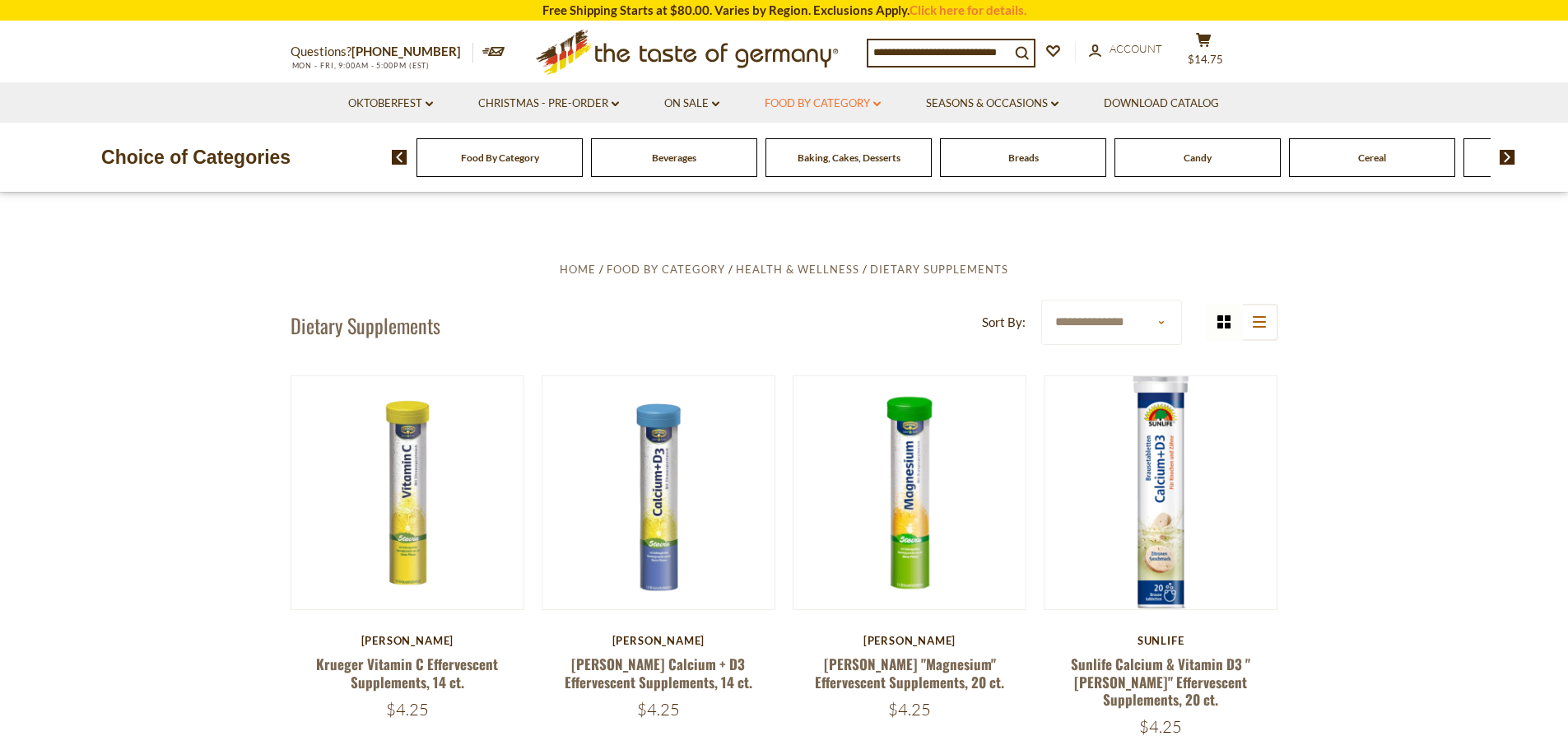
click at [818, 99] on link "Food By Category dropdown_arrow" at bounding box center [823, 104] width 116 height 18
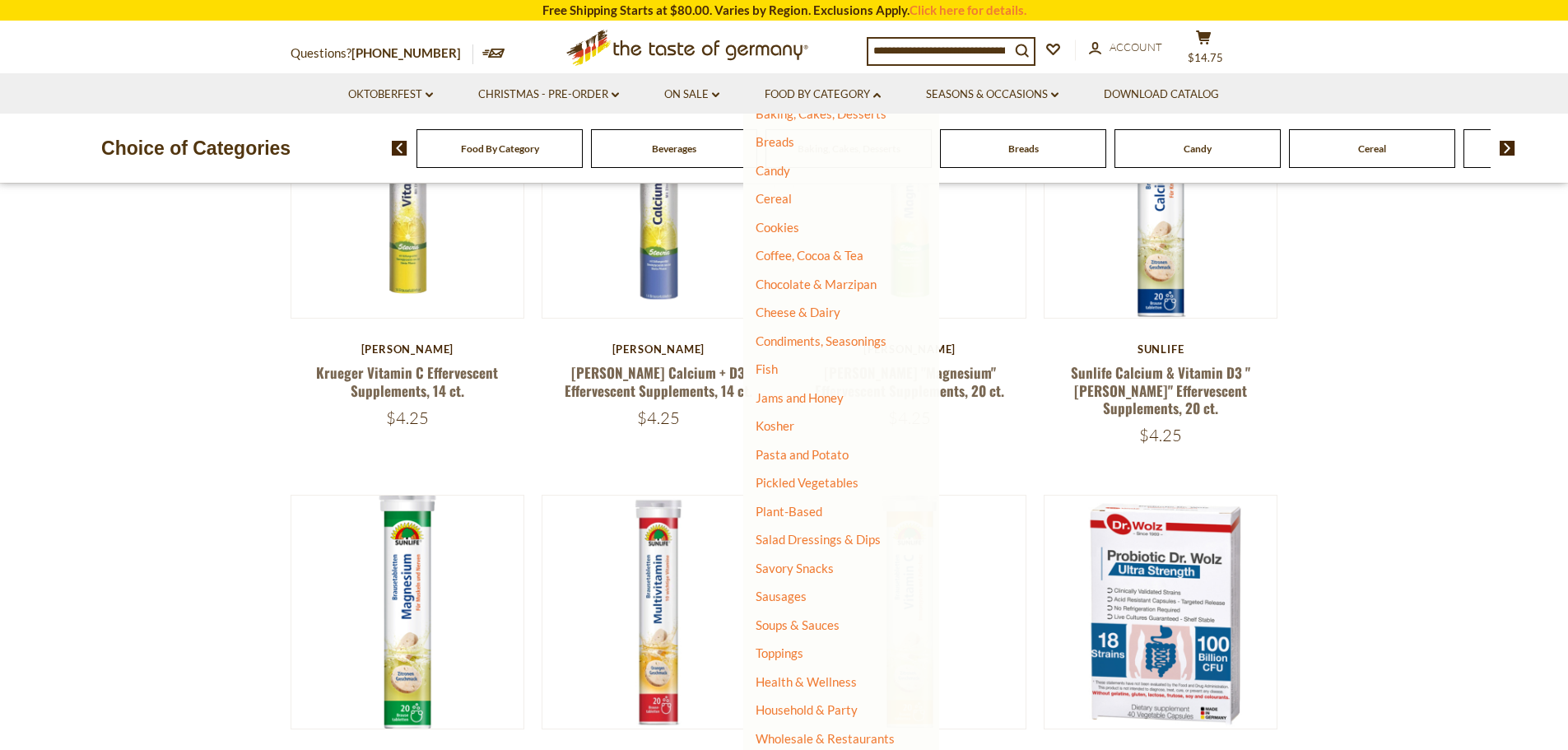
scroll to position [330, 0]
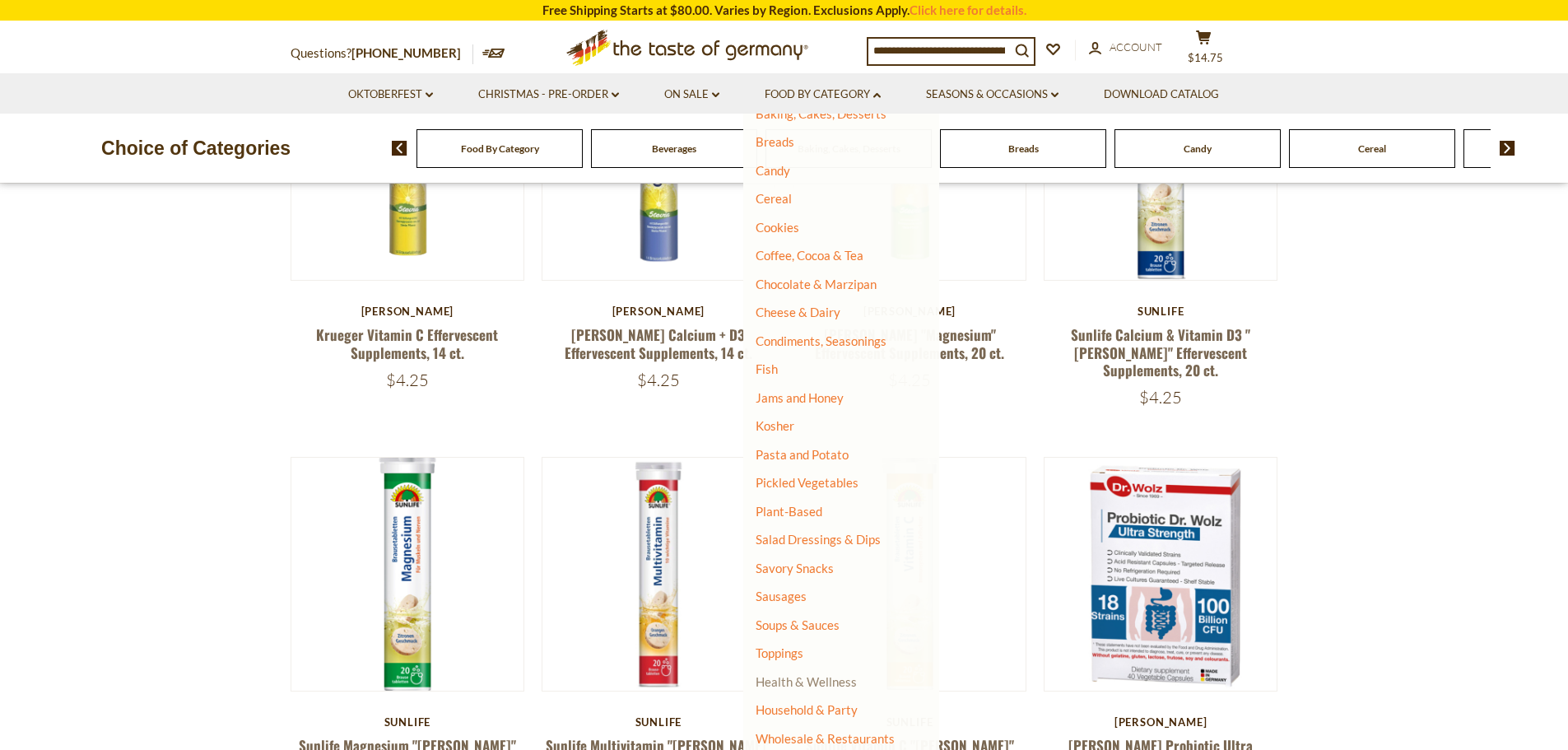
click at [813, 677] on link "Health & Wellness" at bounding box center [806, 681] width 101 height 23
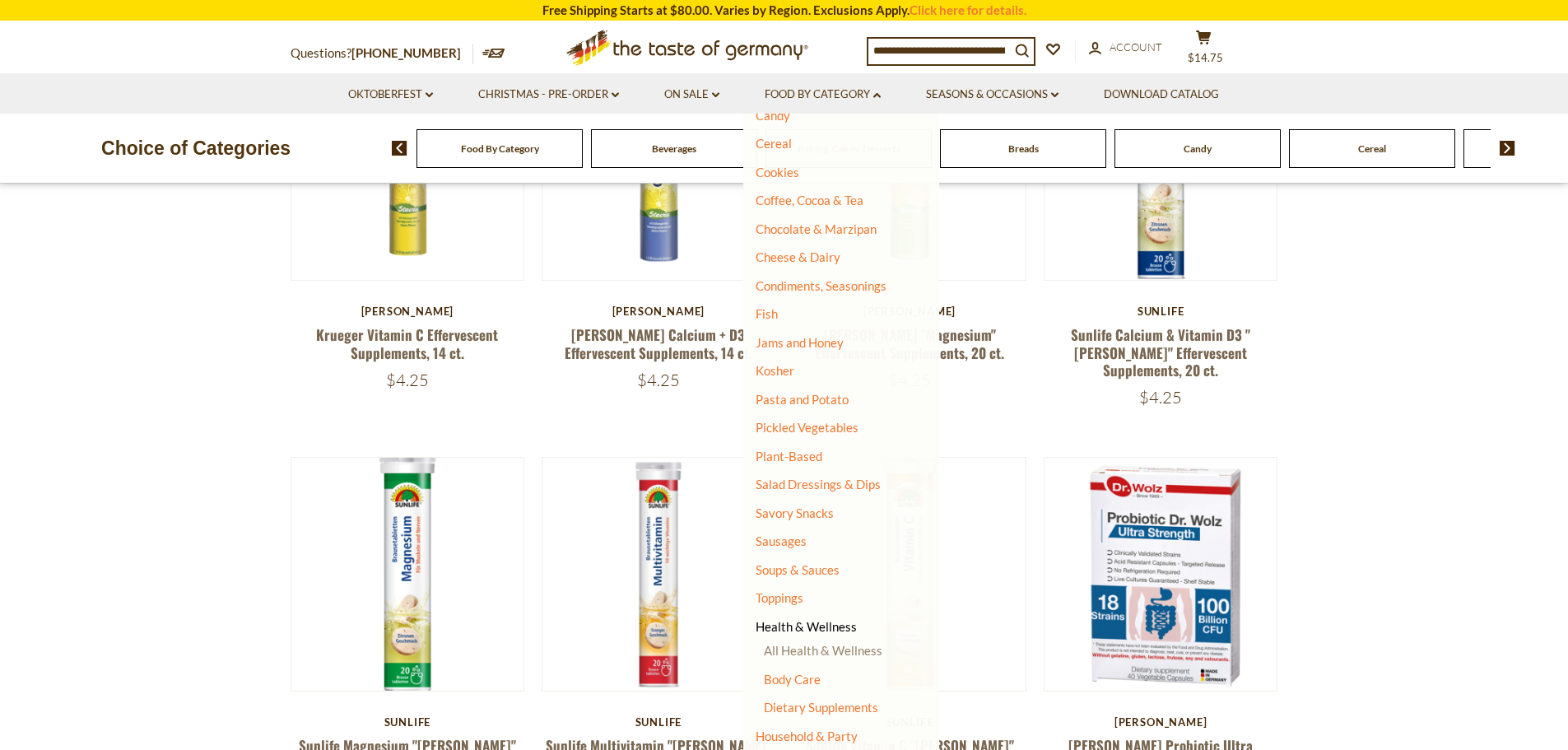
scroll to position [219, 0]
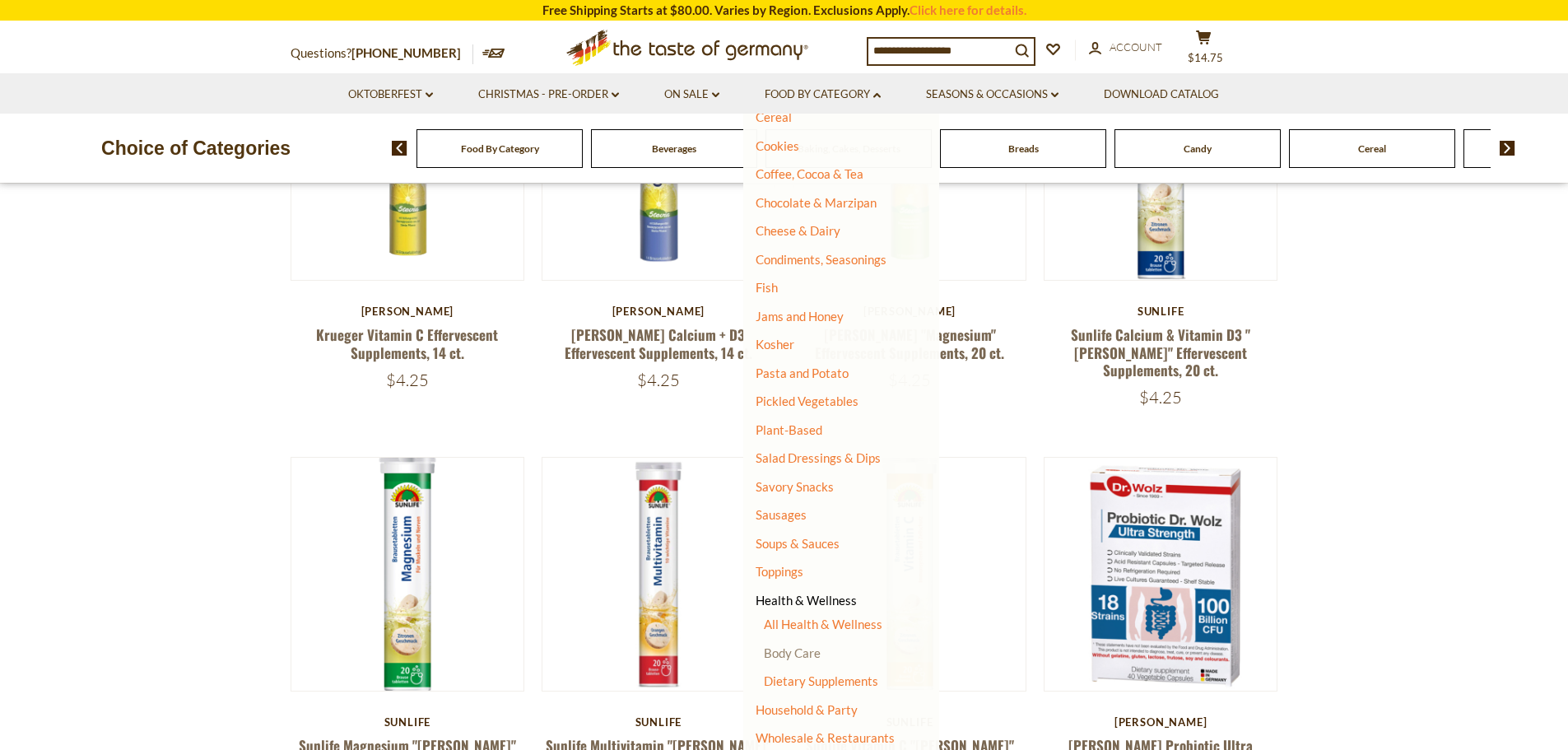
click at [812, 653] on link "Body Care" at bounding box center [792, 652] width 57 height 15
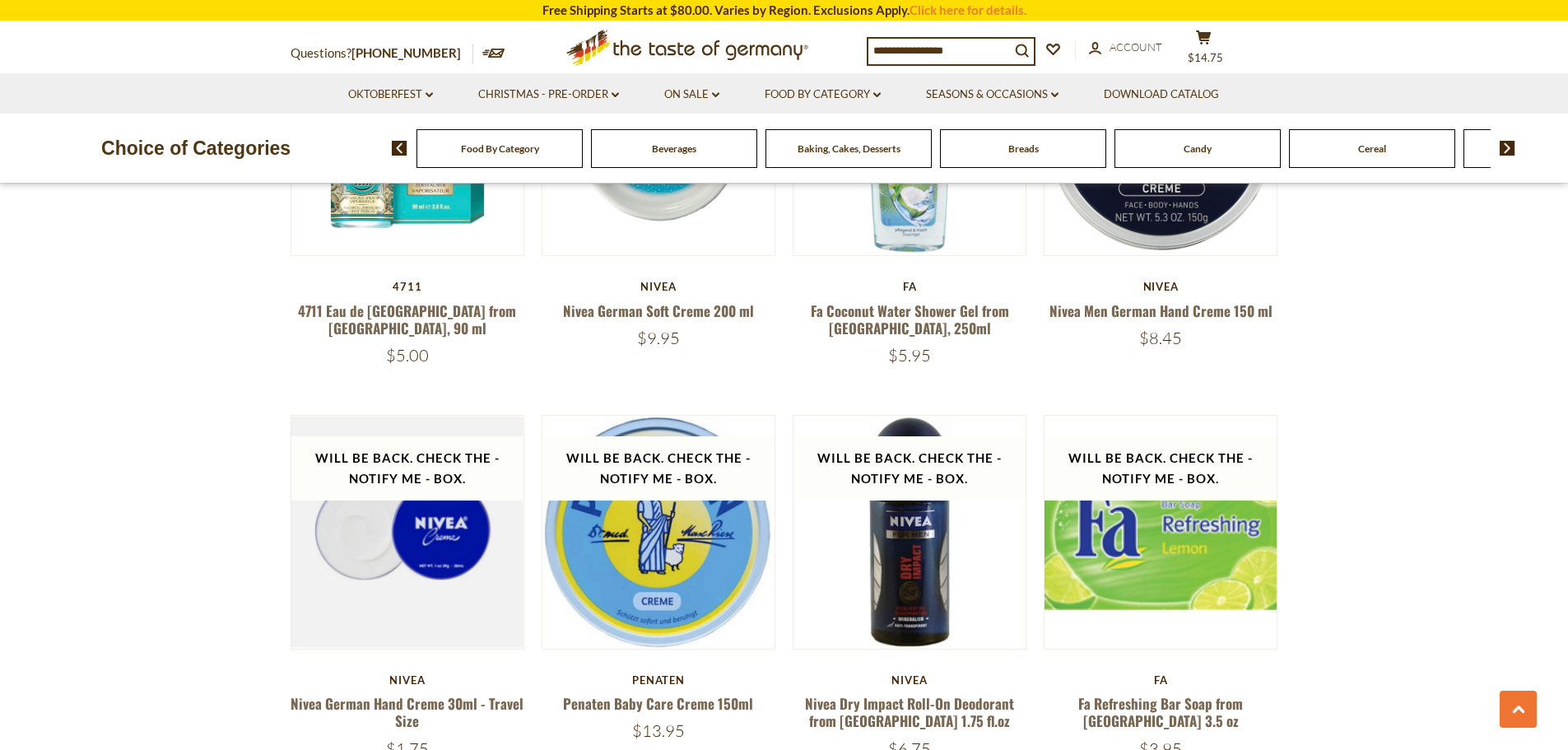
scroll to position [2057, 0]
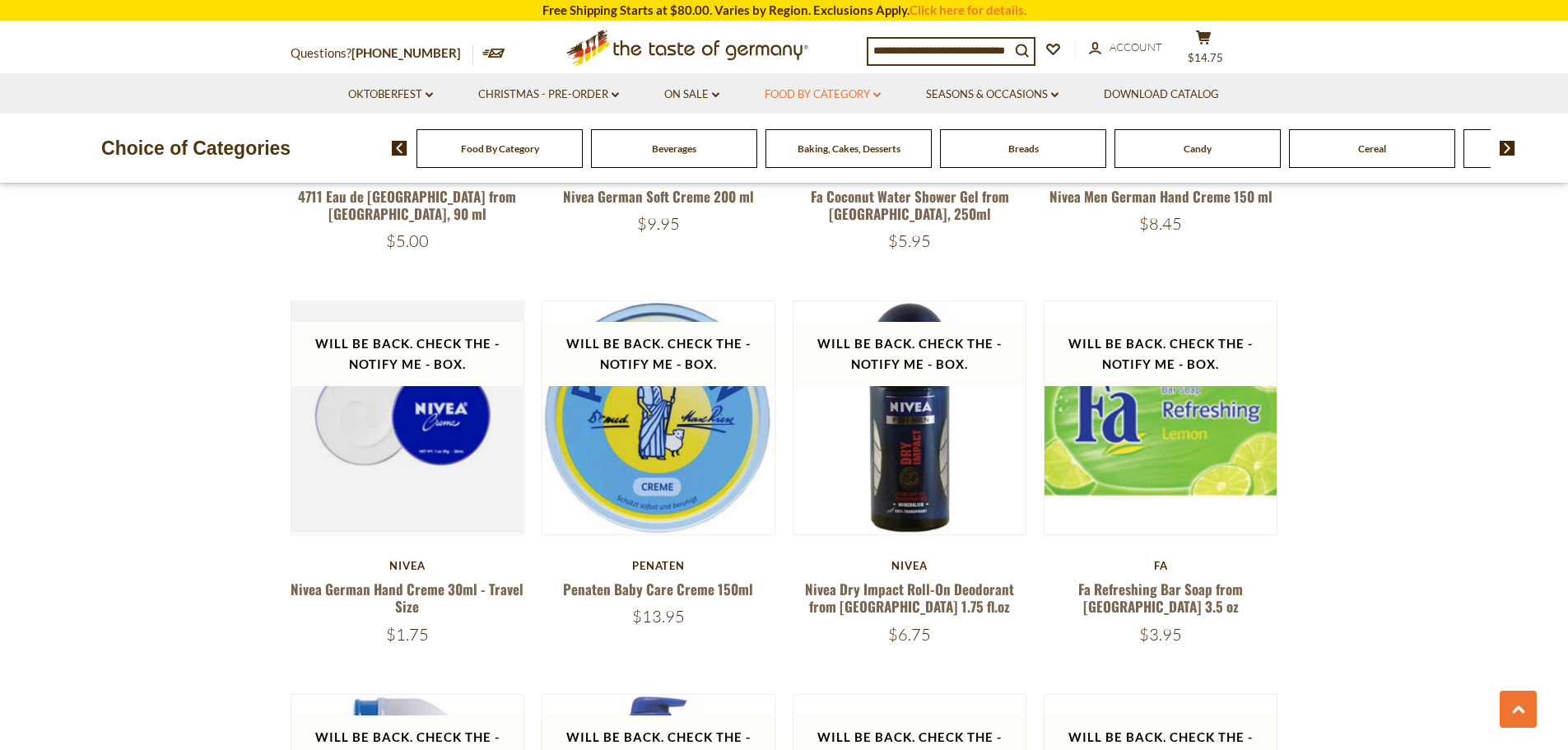
click at [815, 89] on link "Food By Category dropdown_arrow" at bounding box center [823, 95] width 116 height 18
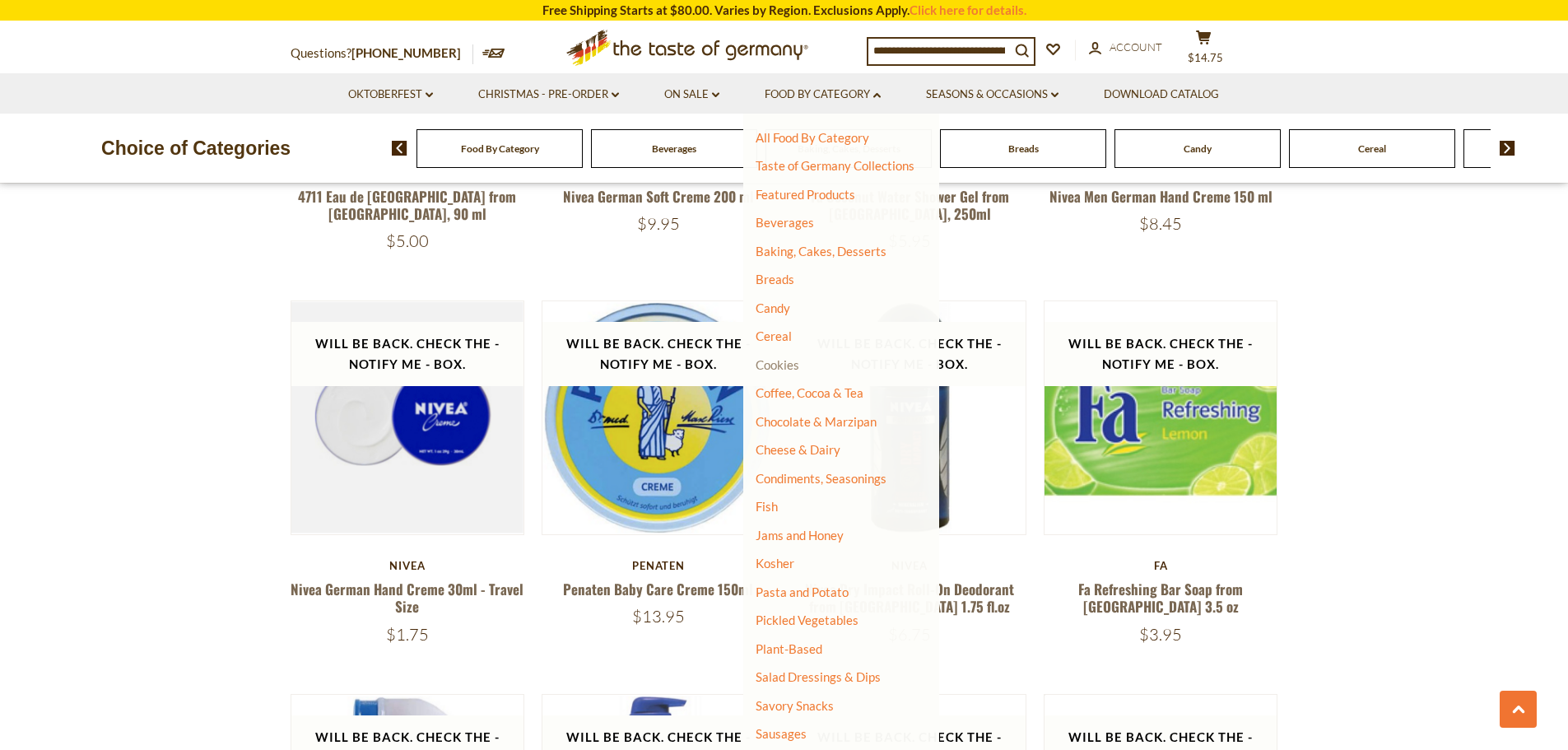
click at [777, 365] on link "Cookies" at bounding box center [778, 365] width 44 height 15
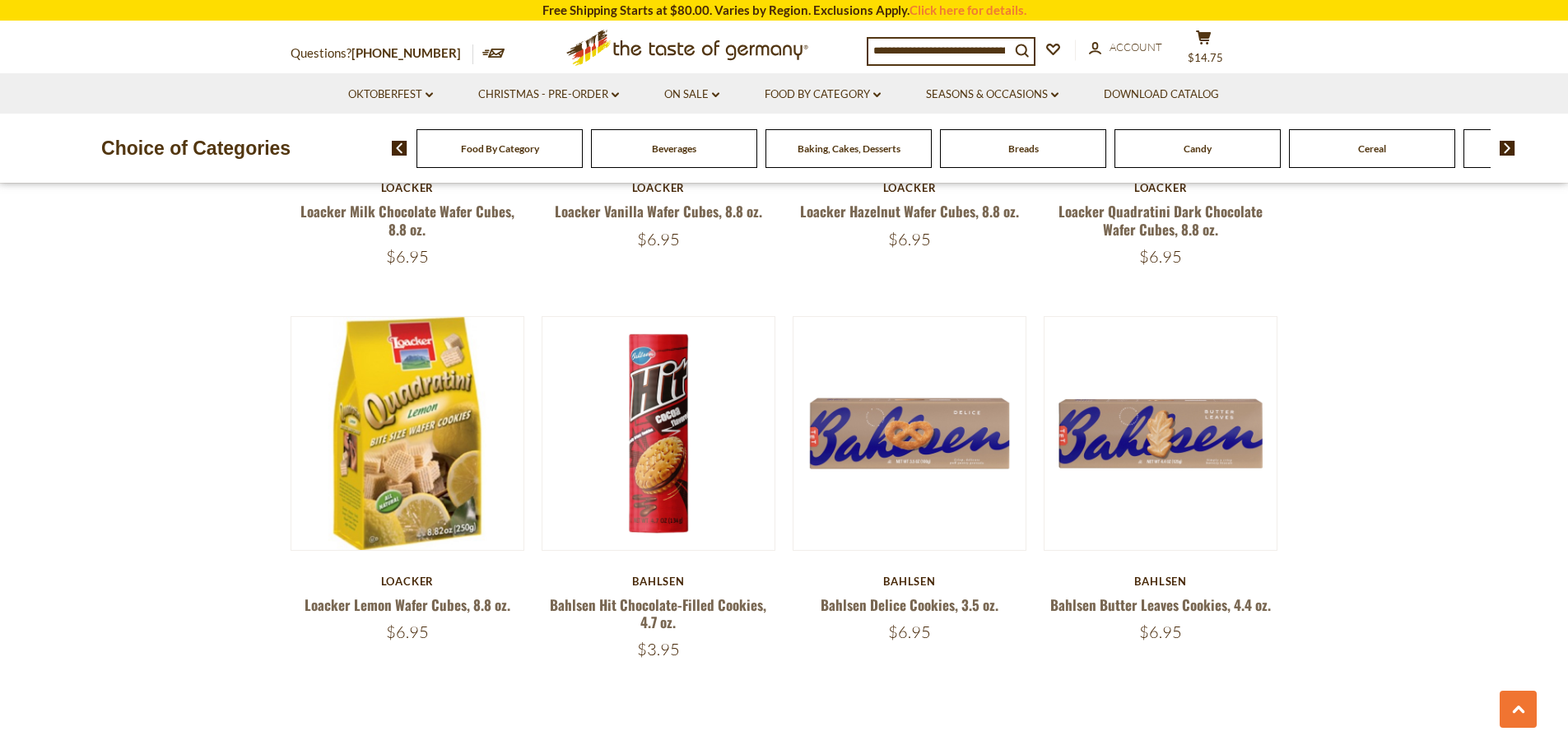
scroll to position [3704, 0]
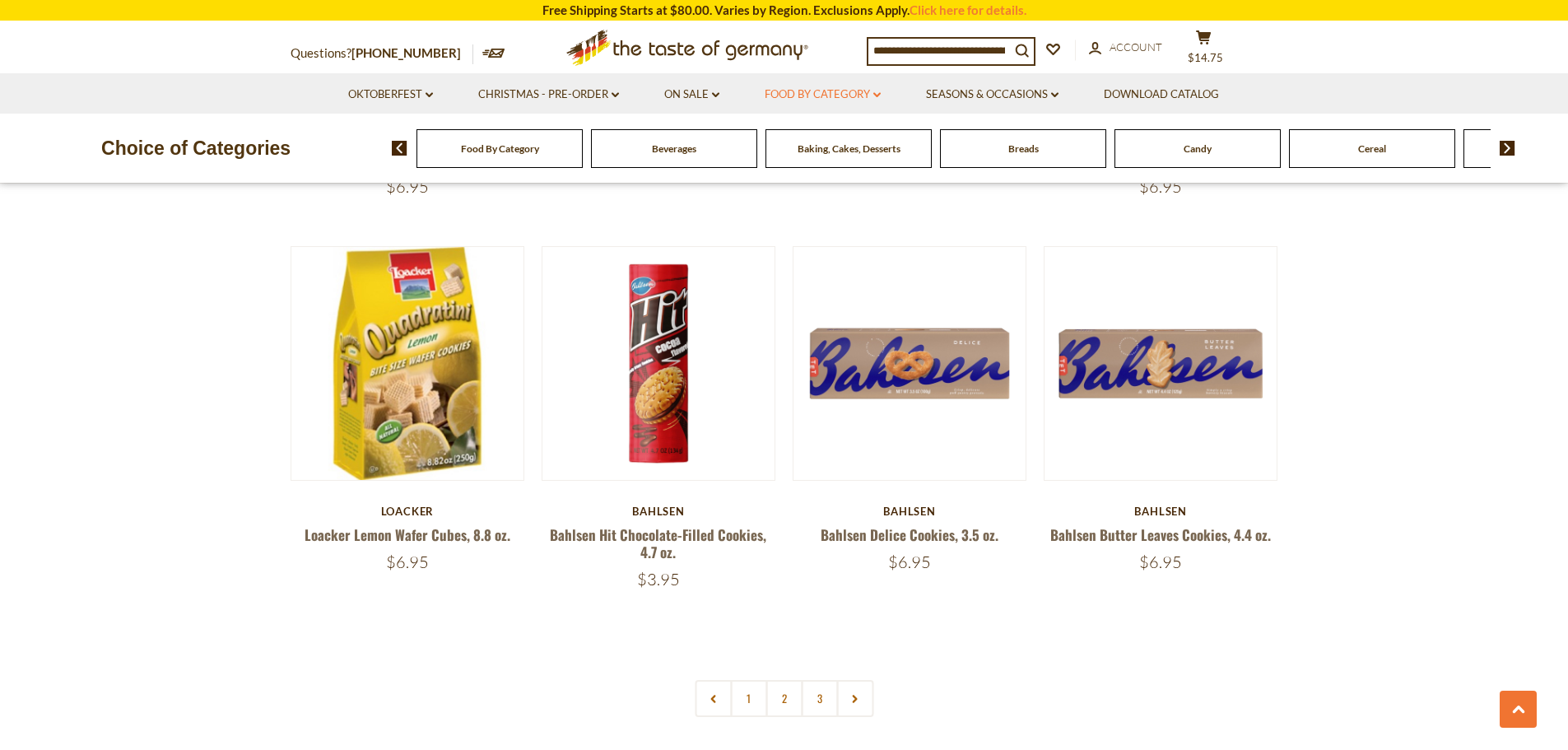
click at [828, 91] on link "Food By Category dropdown_arrow" at bounding box center [823, 95] width 116 height 18
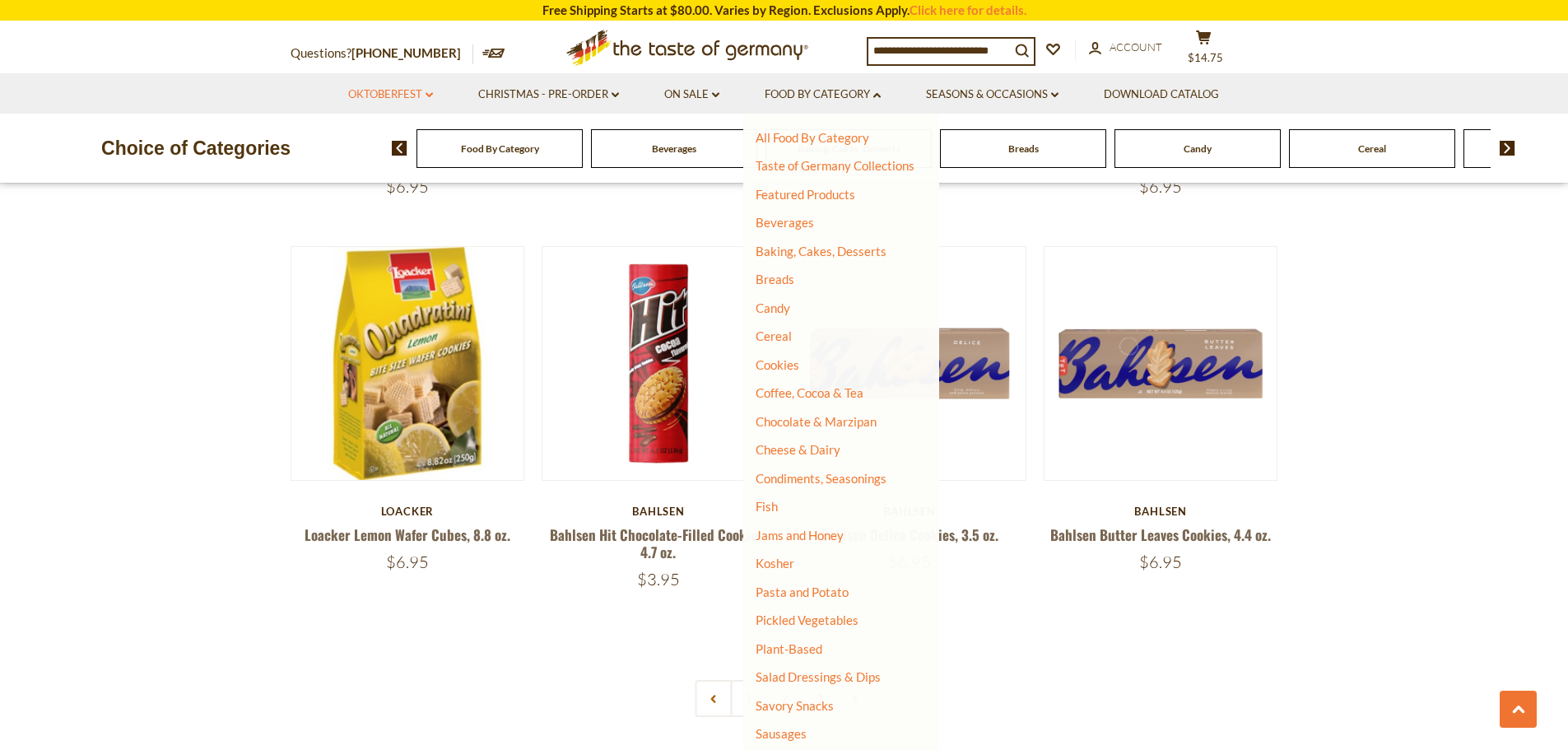
click at [398, 94] on link "Oktoberfest dropdown_arrow" at bounding box center [391, 95] width 85 height 18
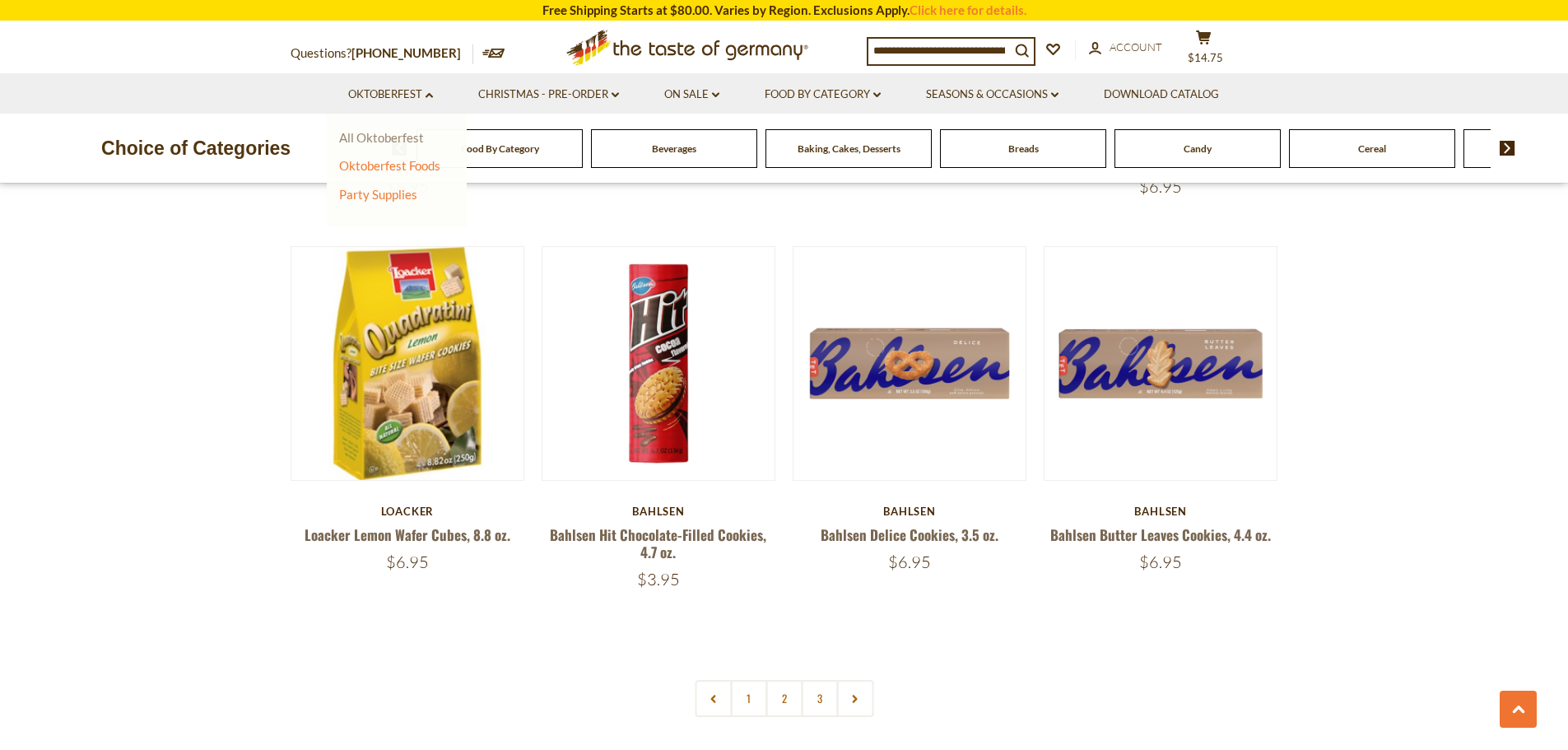
click at [395, 136] on link "All Oktoberfest" at bounding box center [382, 137] width 85 height 15
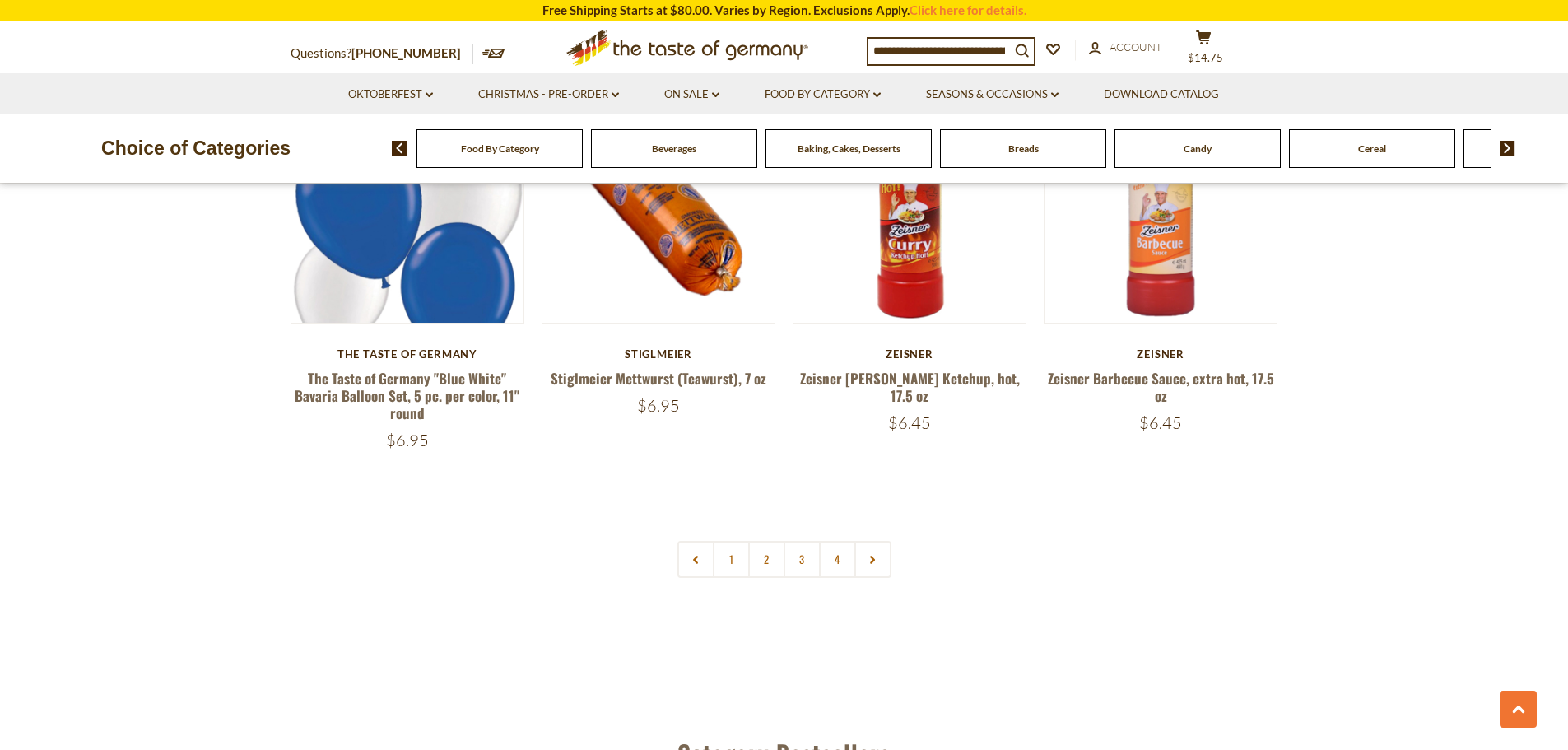
scroll to position [3951, 0]
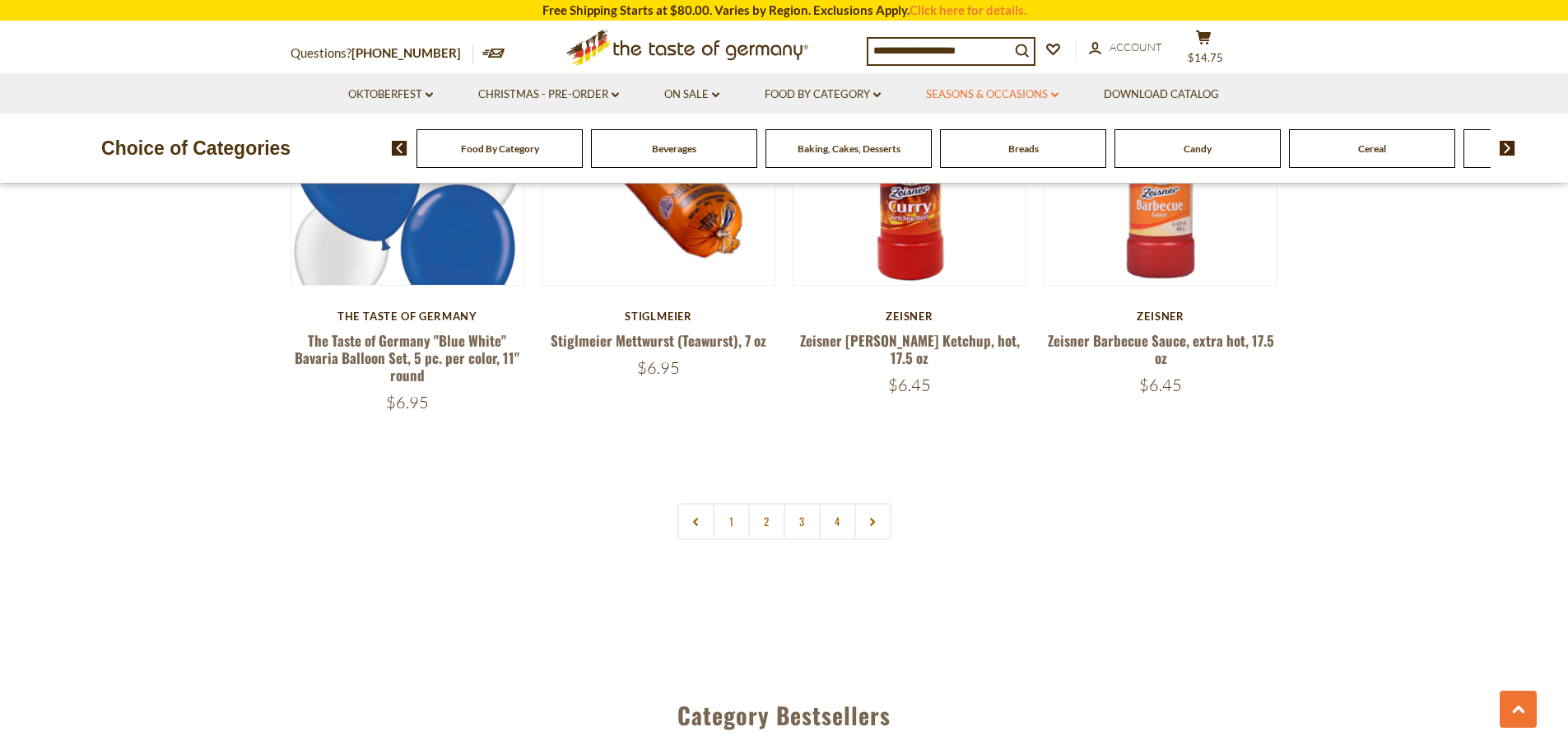
click at [992, 98] on link "Seasons & Occasions dropdown_arrow" at bounding box center [992, 95] width 133 height 18
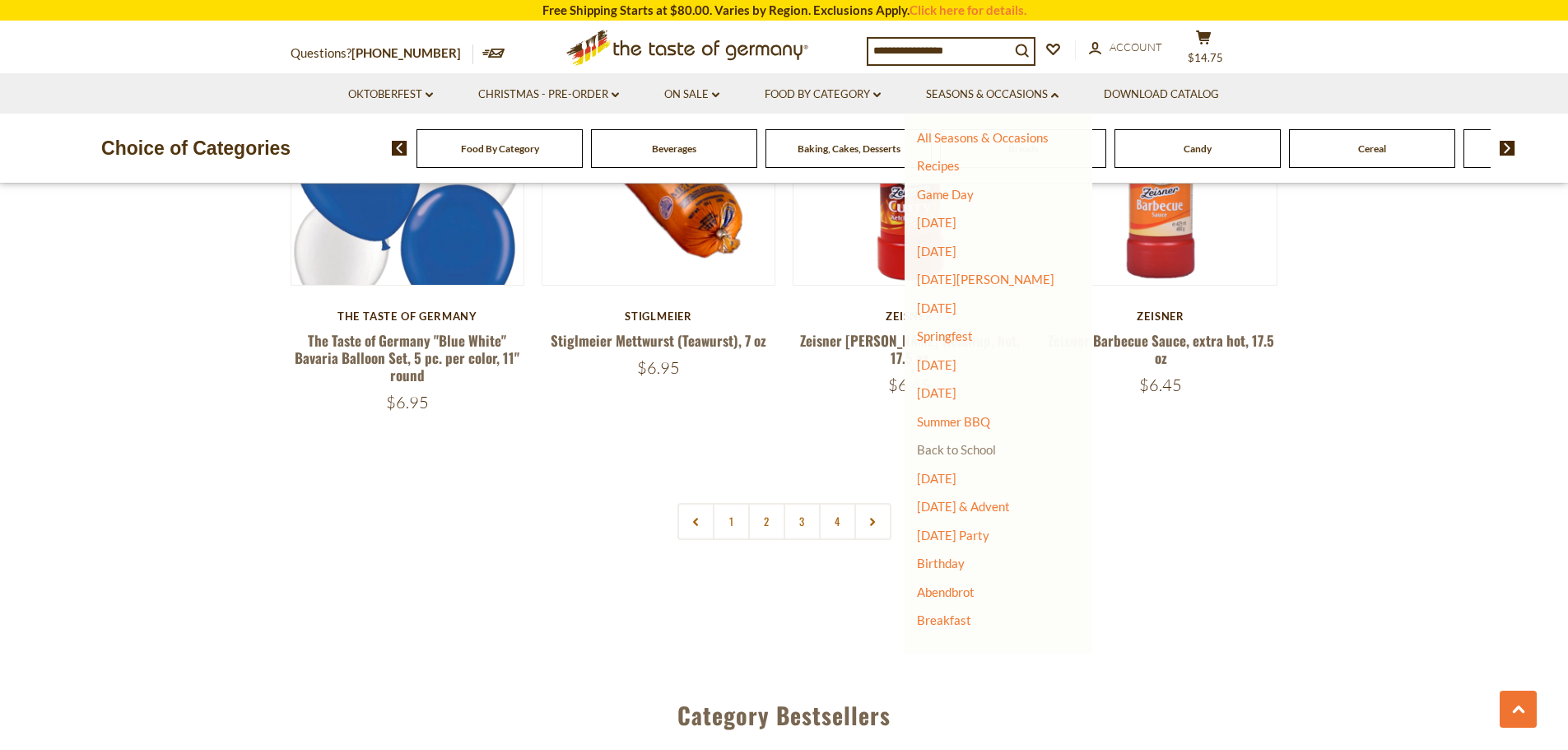
click at [967, 446] on link "Back to School" at bounding box center [956, 449] width 79 height 15
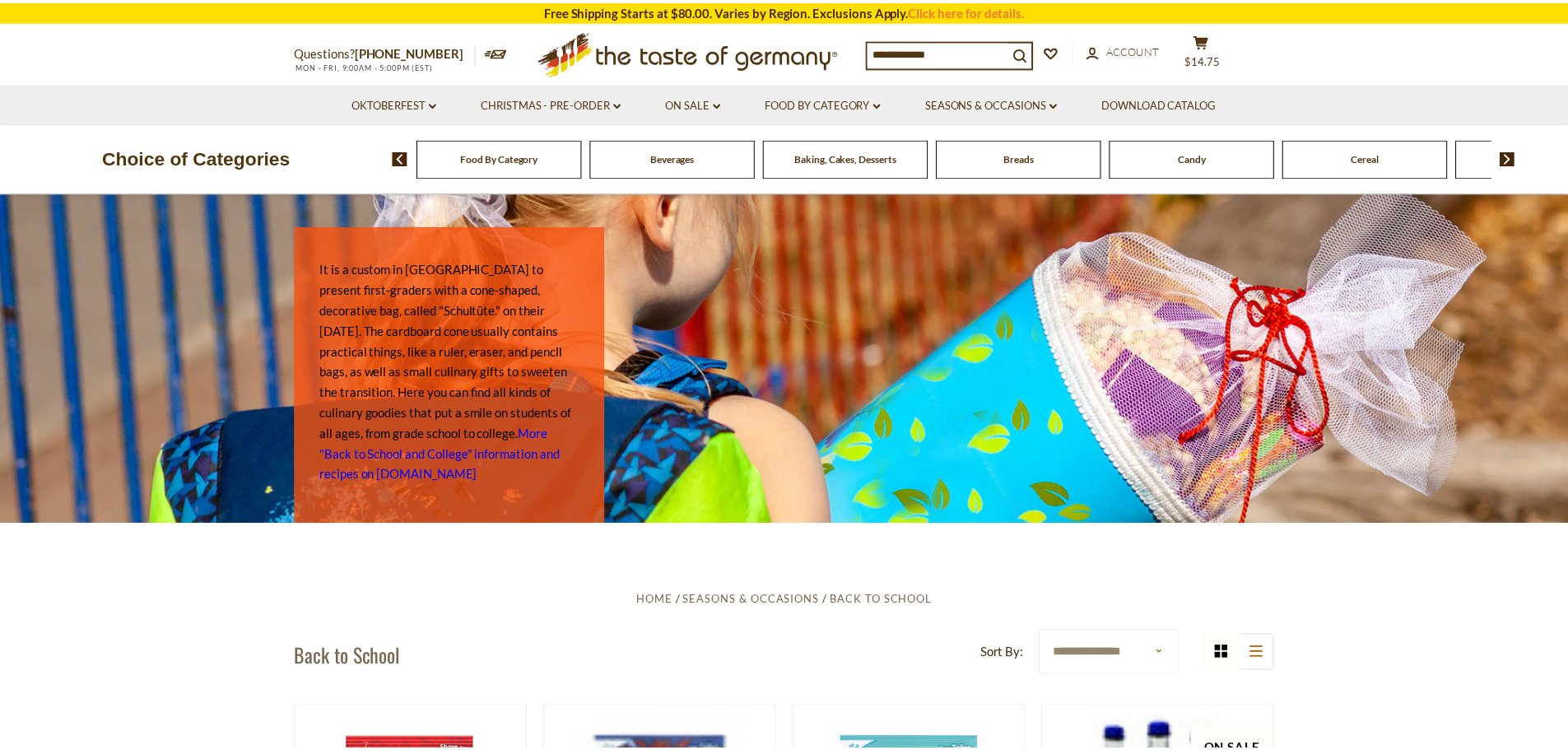
scroll to position [412, 0]
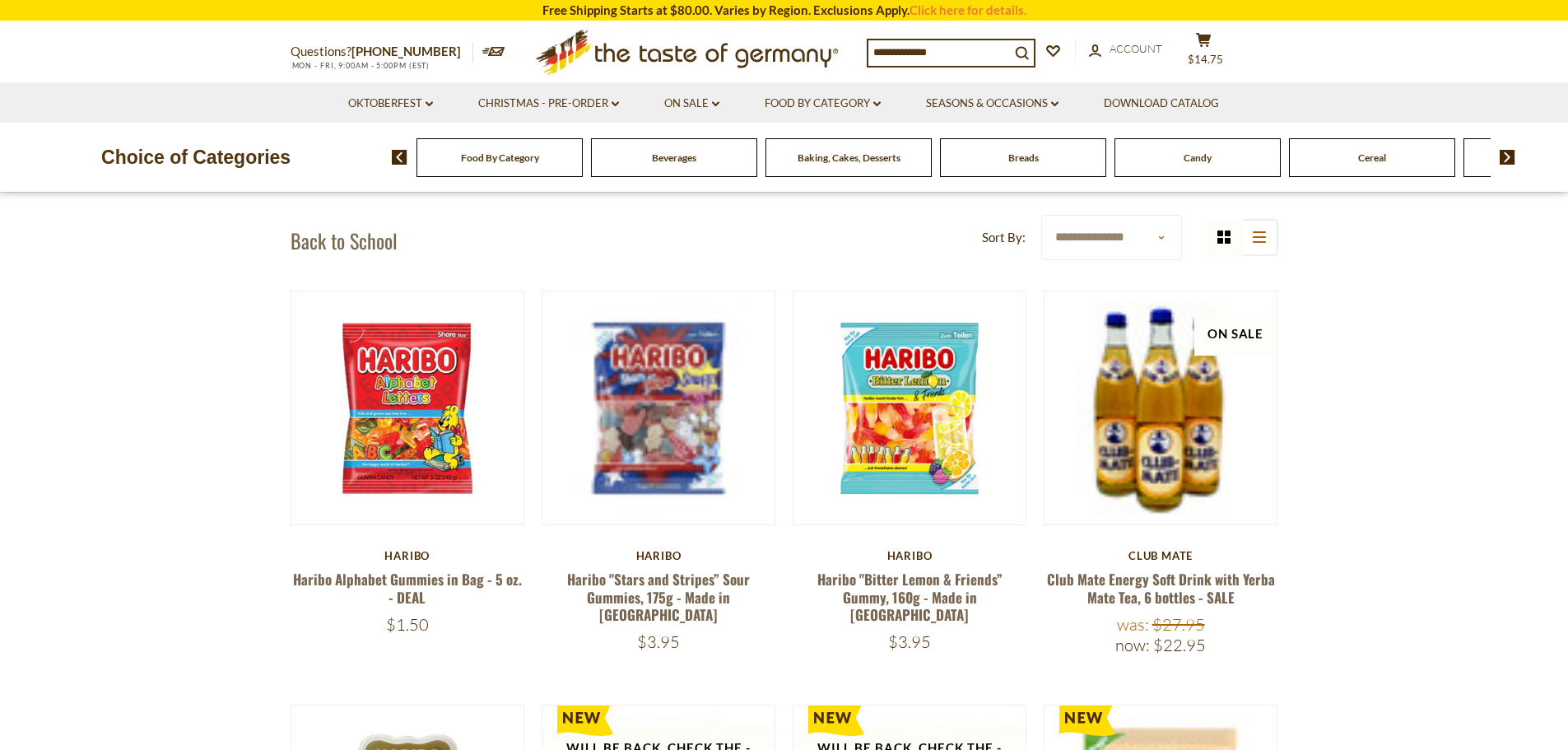
click at [1009, 157] on span "Breads" at bounding box center [1024, 158] width 30 height 12
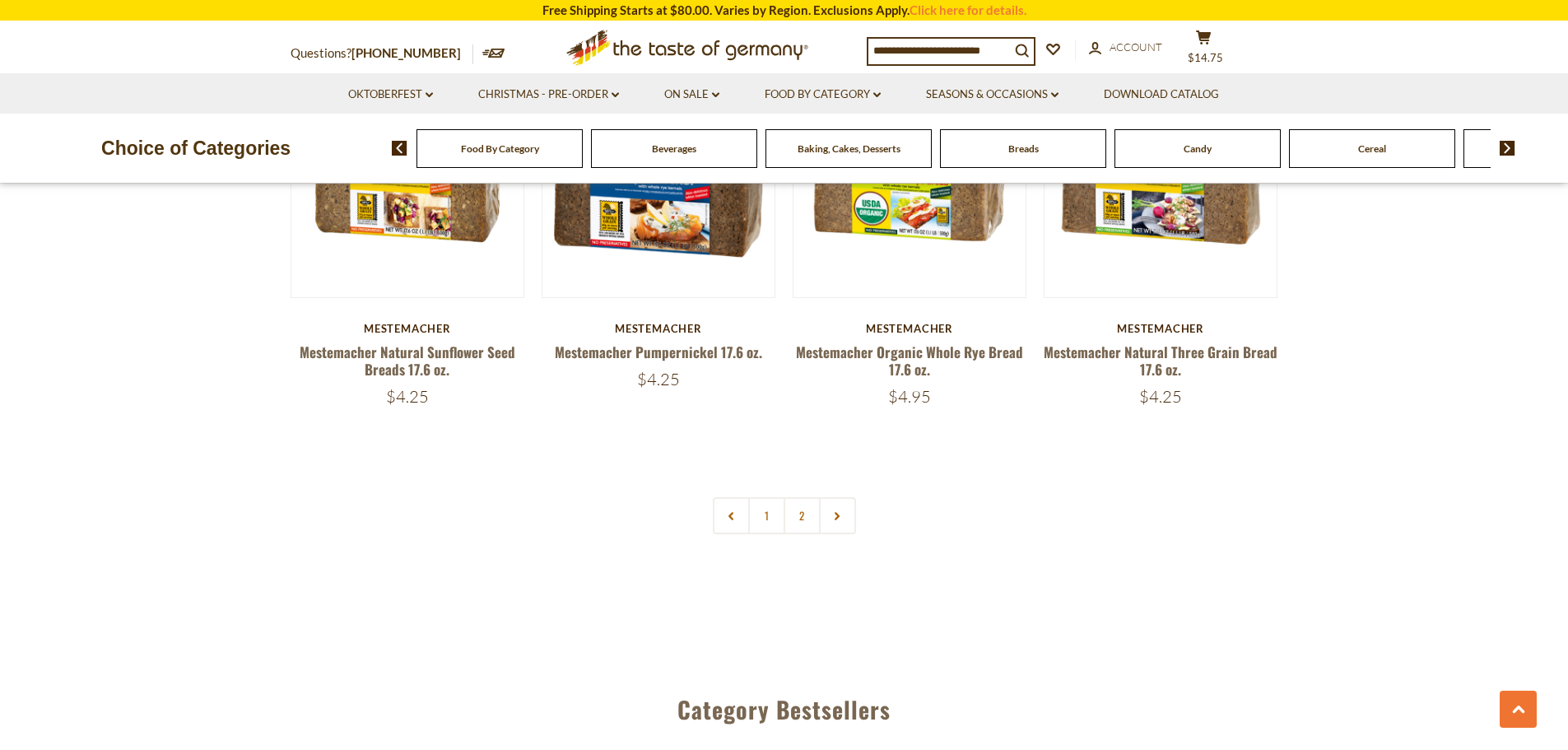
scroll to position [3949, 0]
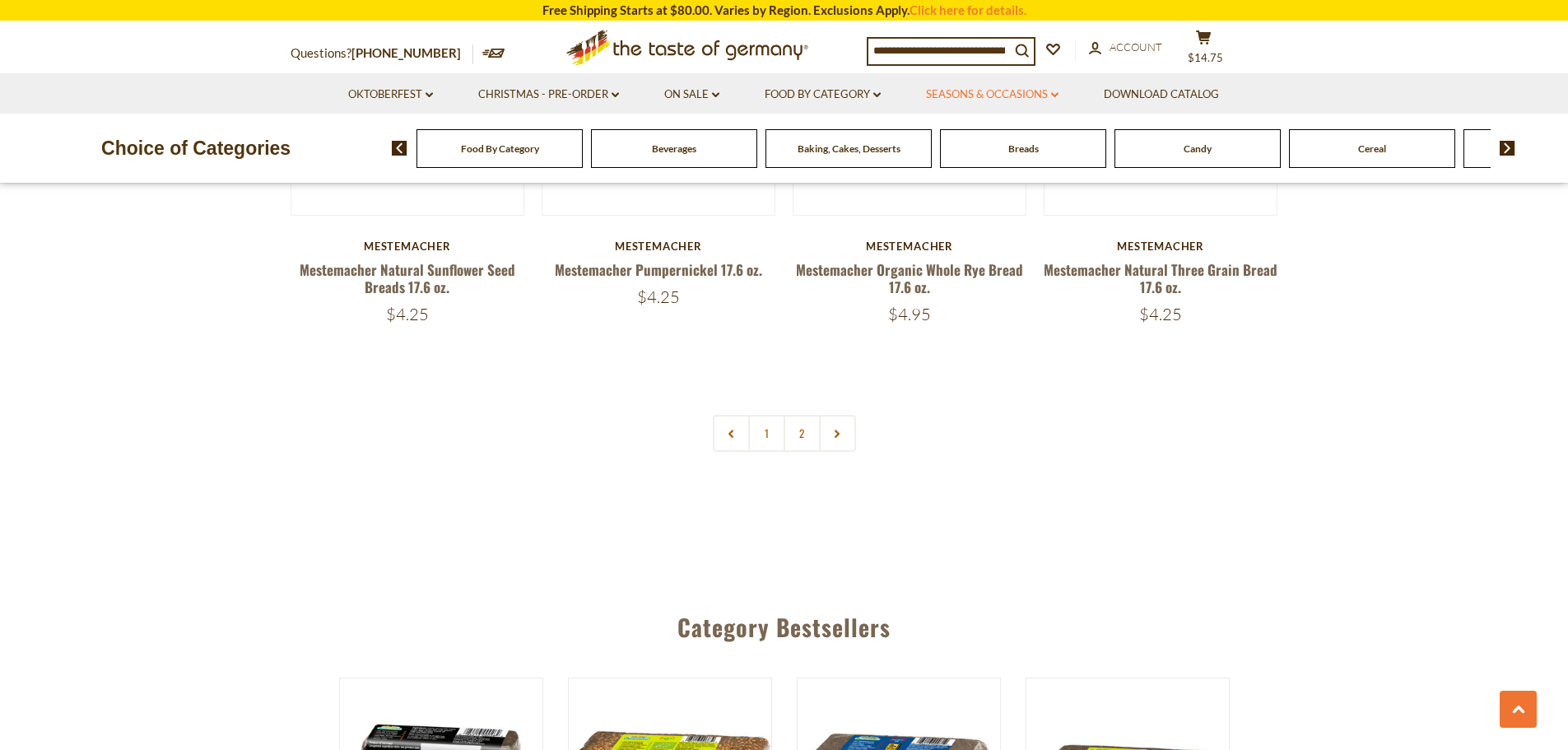
click at [1004, 91] on link "Seasons & Occasions dropdown_arrow" at bounding box center [992, 95] width 133 height 18
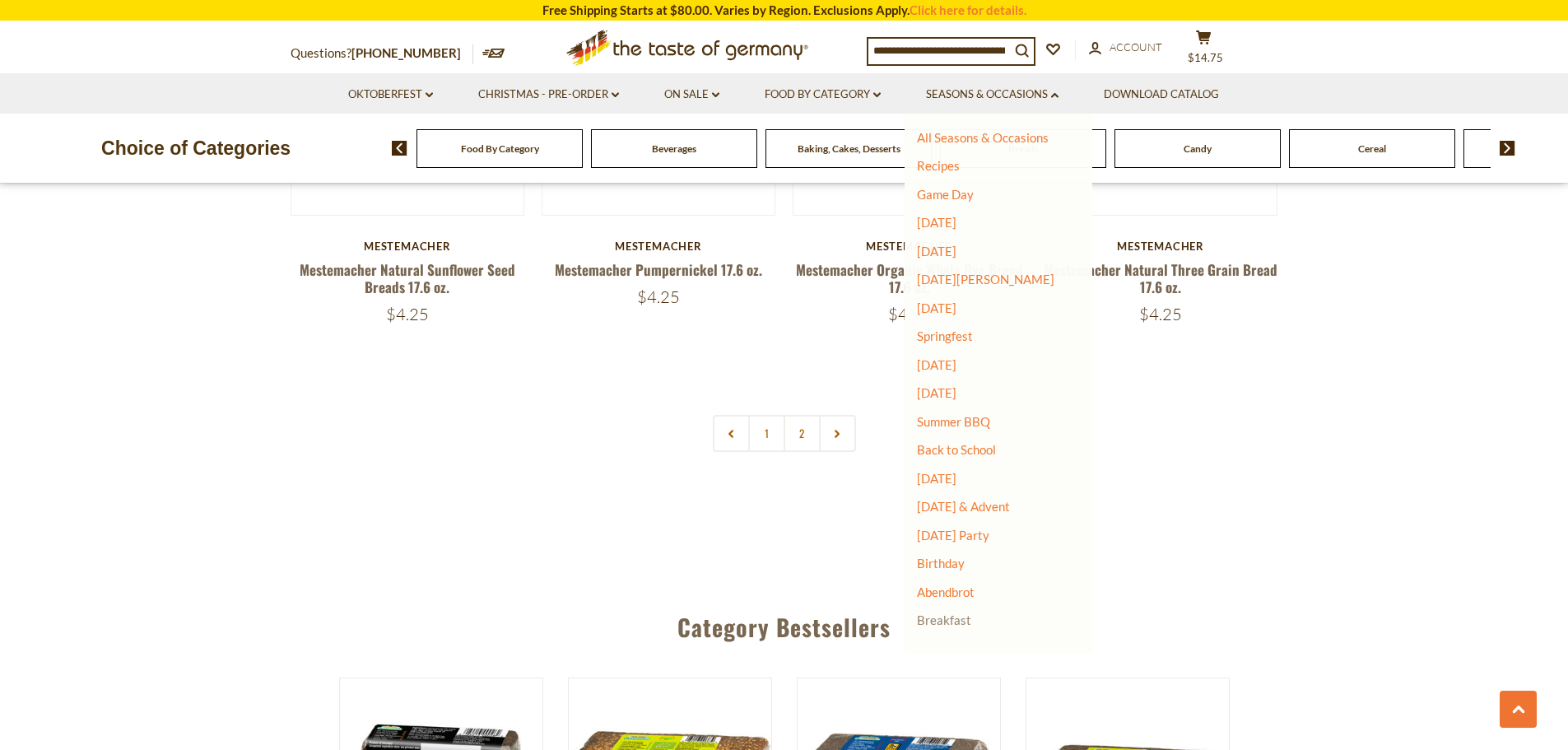
click at [953, 622] on link "Breakfast" at bounding box center [944, 619] width 54 height 15
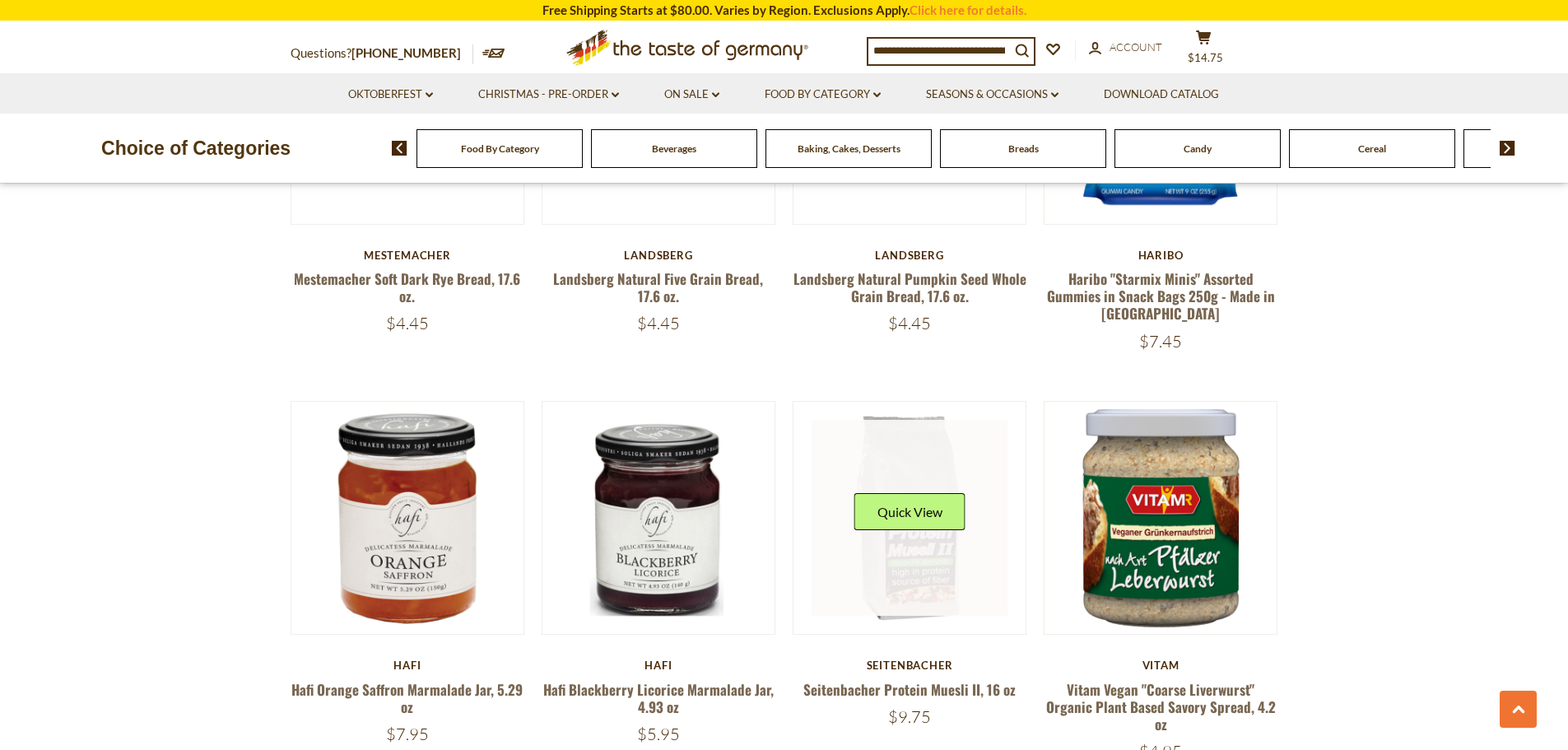
scroll to position [1314, 0]
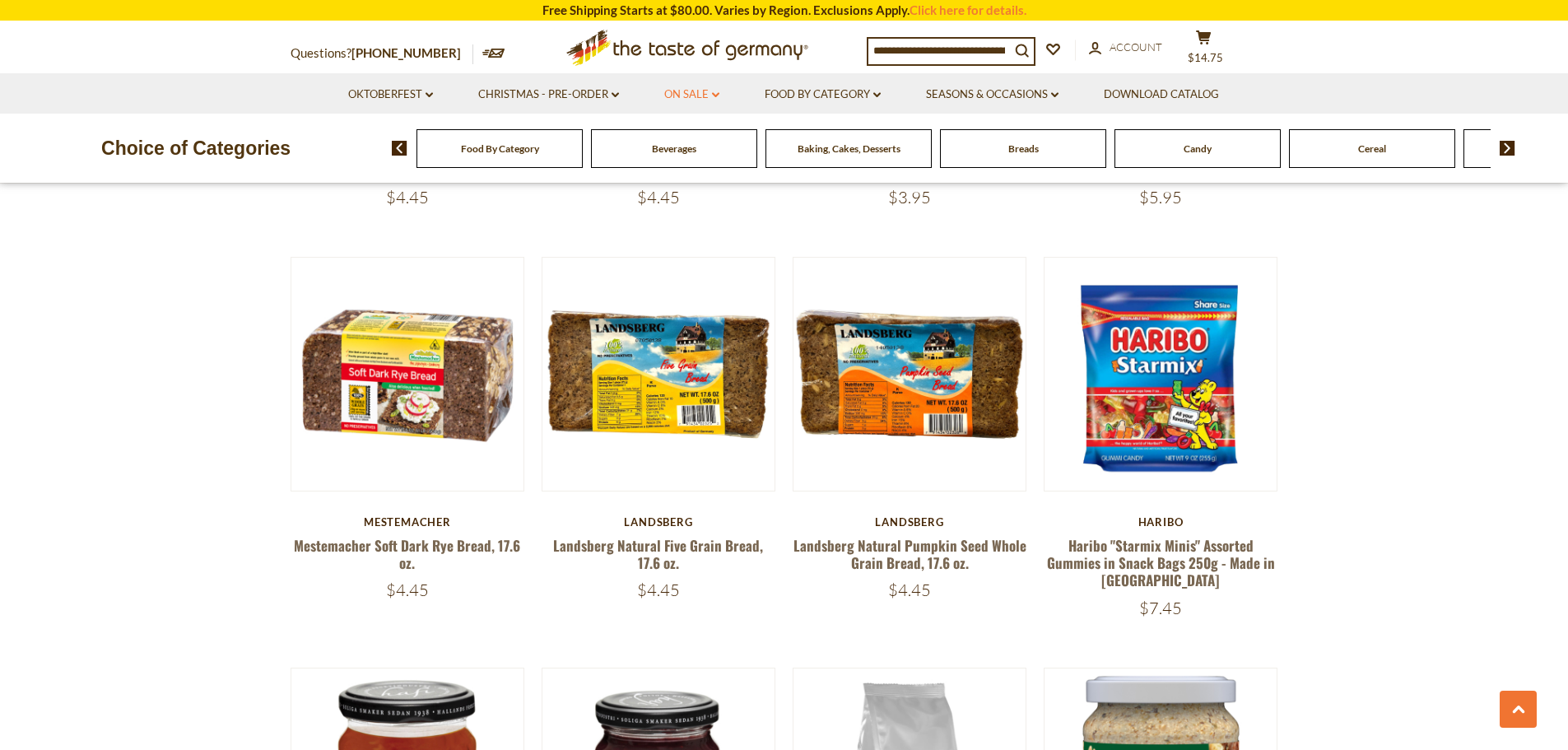
click at [705, 97] on link "On Sale dropdown_arrow" at bounding box center [691, 95] width 55 height 18
click at [688, 135] on link "All On Sale" at bounding box center [684, 137] width 59 height 15
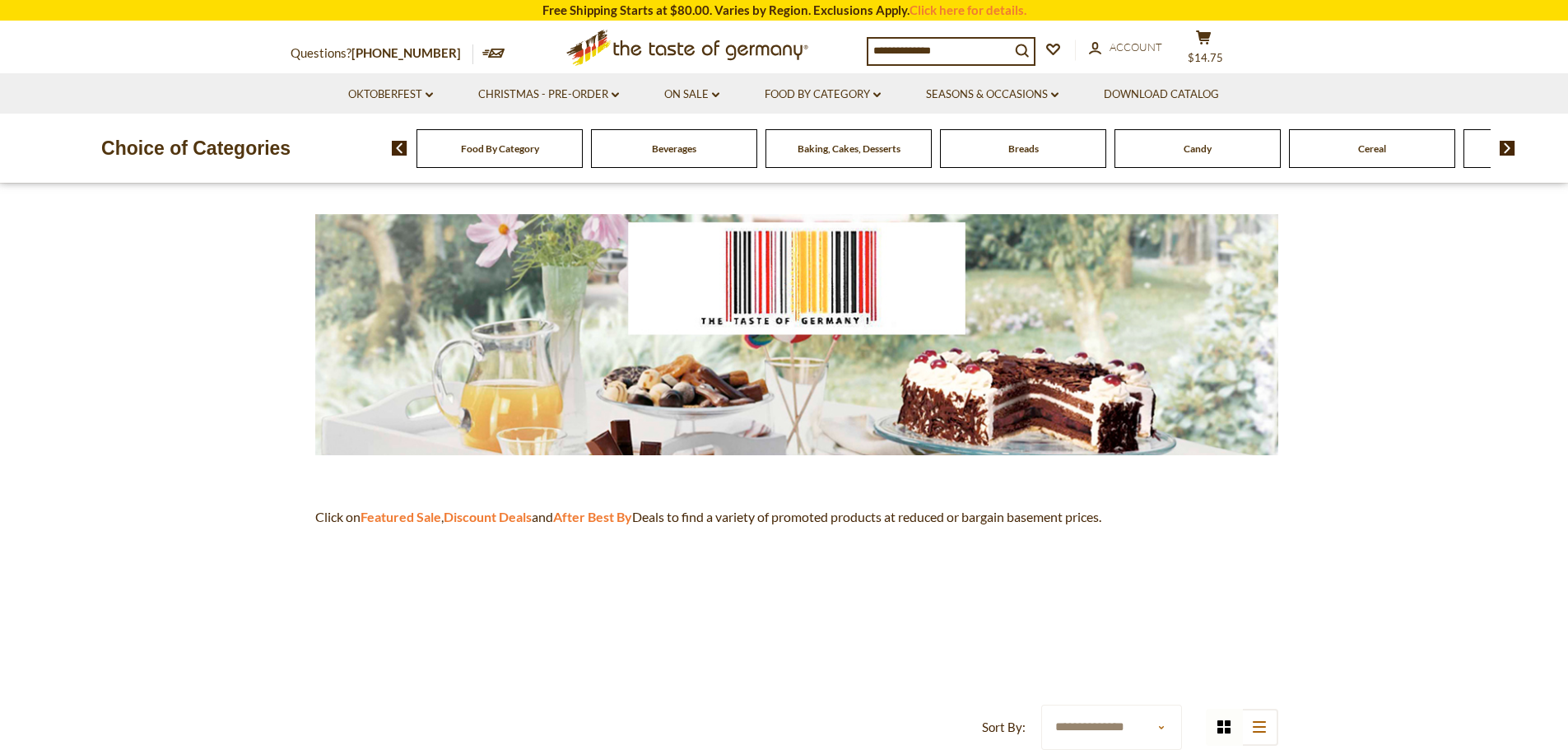
scroll to position [165, 0]
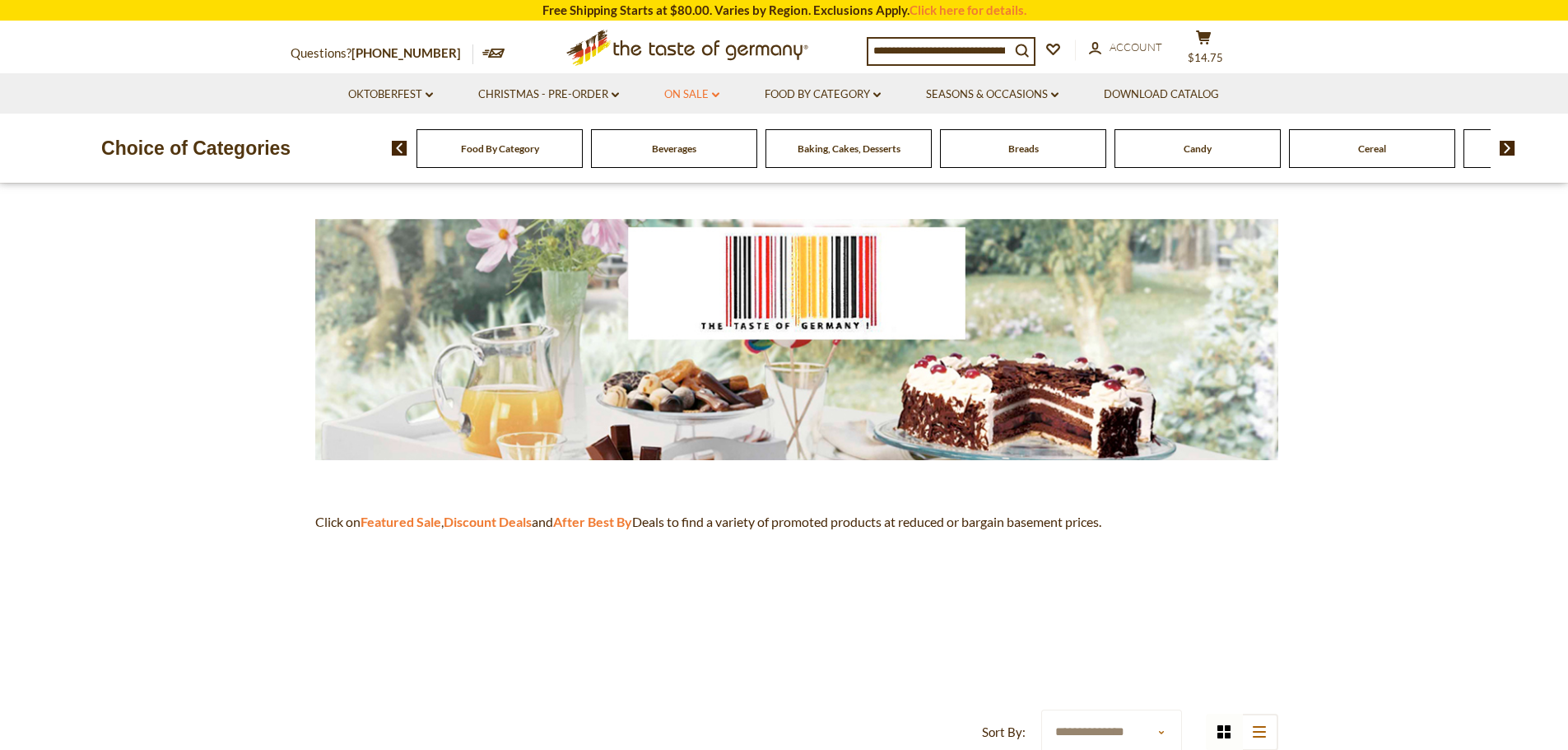
click at [694, 91] on link "On Sale dropdown_arrow" at bounding box center [691, 95] width 55 height 18
click at [690, 189] on link "Discount Deals" at bounding box center [696, 194] width 82 height 23
click at [689, 214] on link "All Discount Deals" at bounding box center [713, 218] width 100 height 15
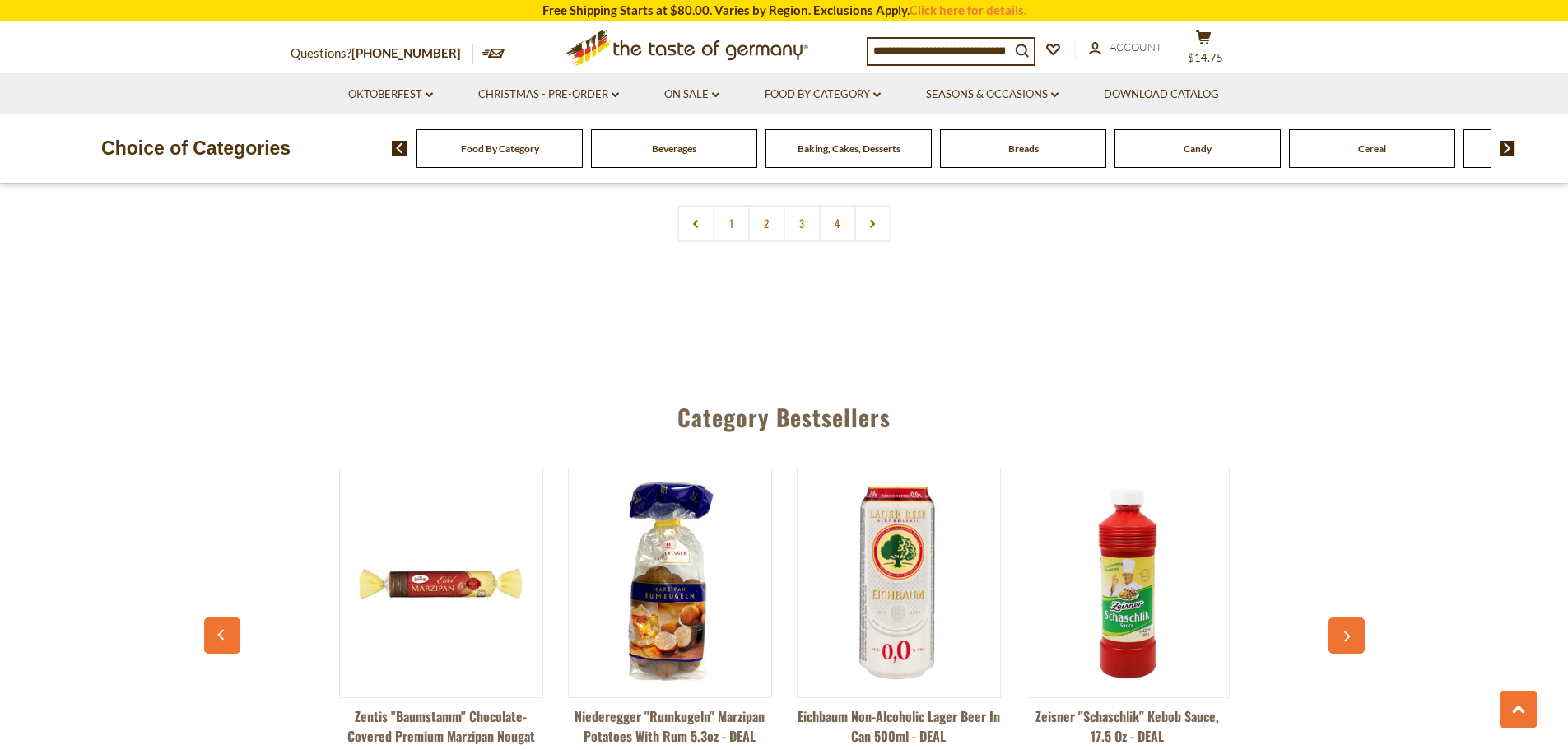
scroll to position [4033, 0]
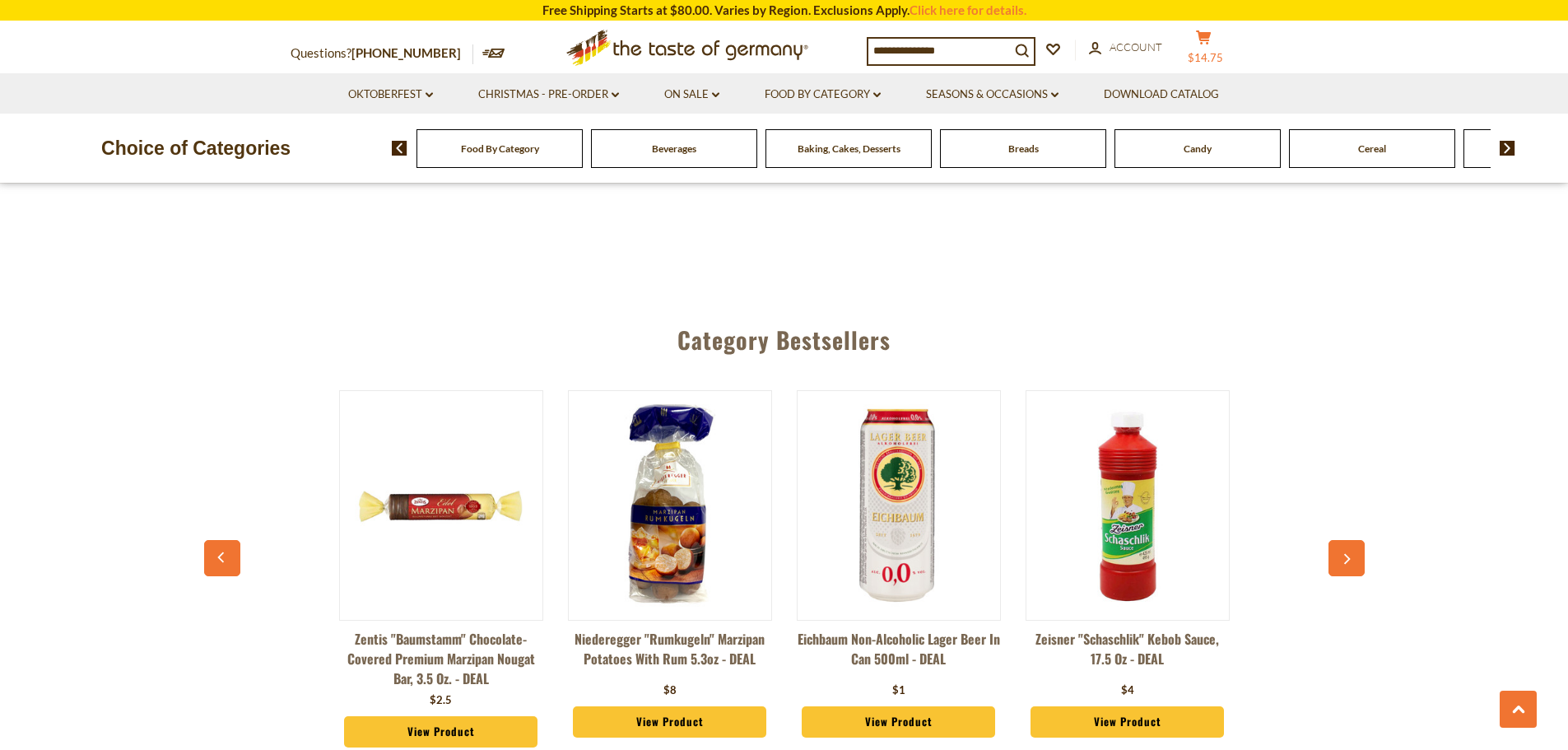
click at [1211, 44] on icon "cart" at bounding box center [1204, 37] width 16 height 14
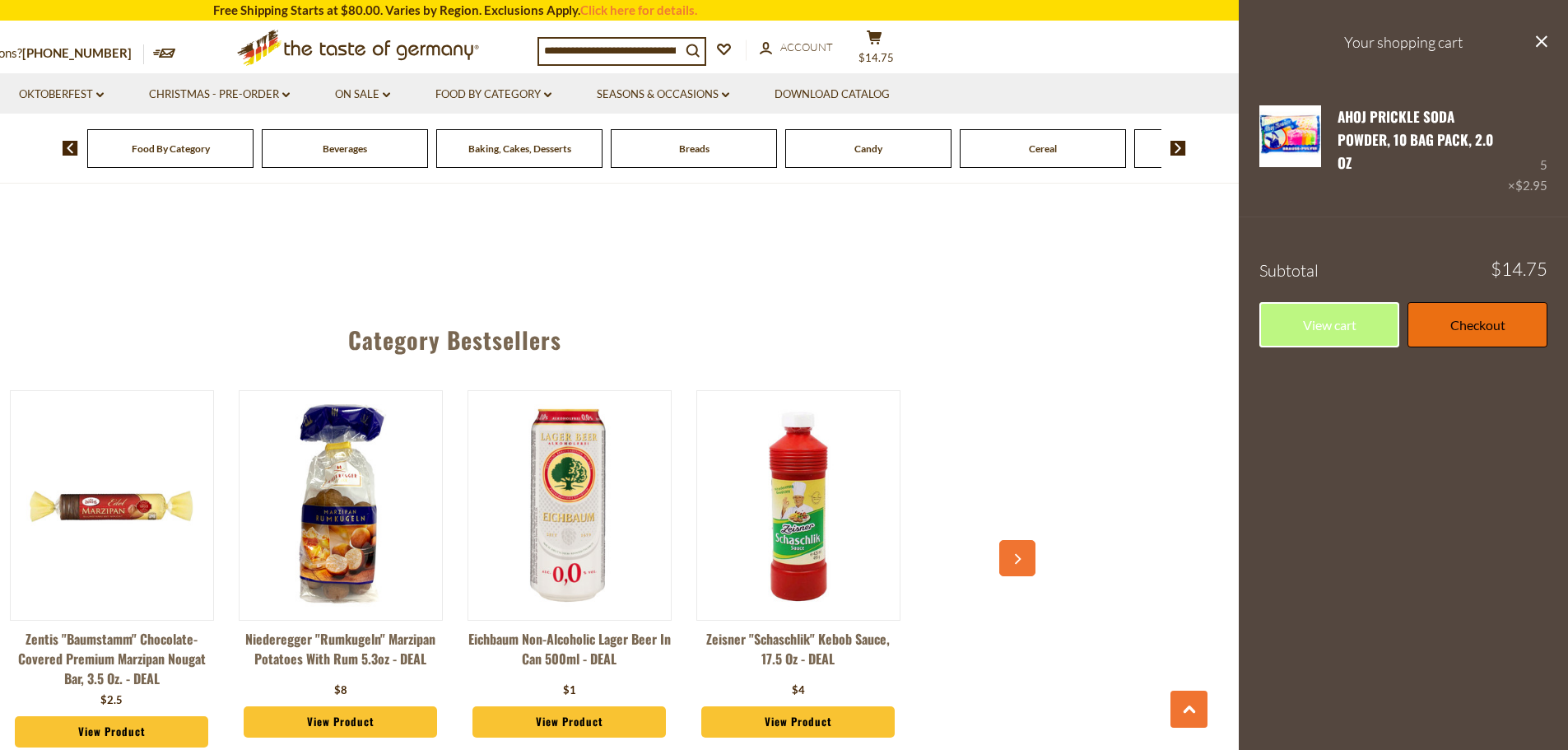
click at [1461, 311] on link "Checkout" at bounding box center [1477, 324] width 140 height 45
